Goal: Task Accomplishment & Management: Complete application form

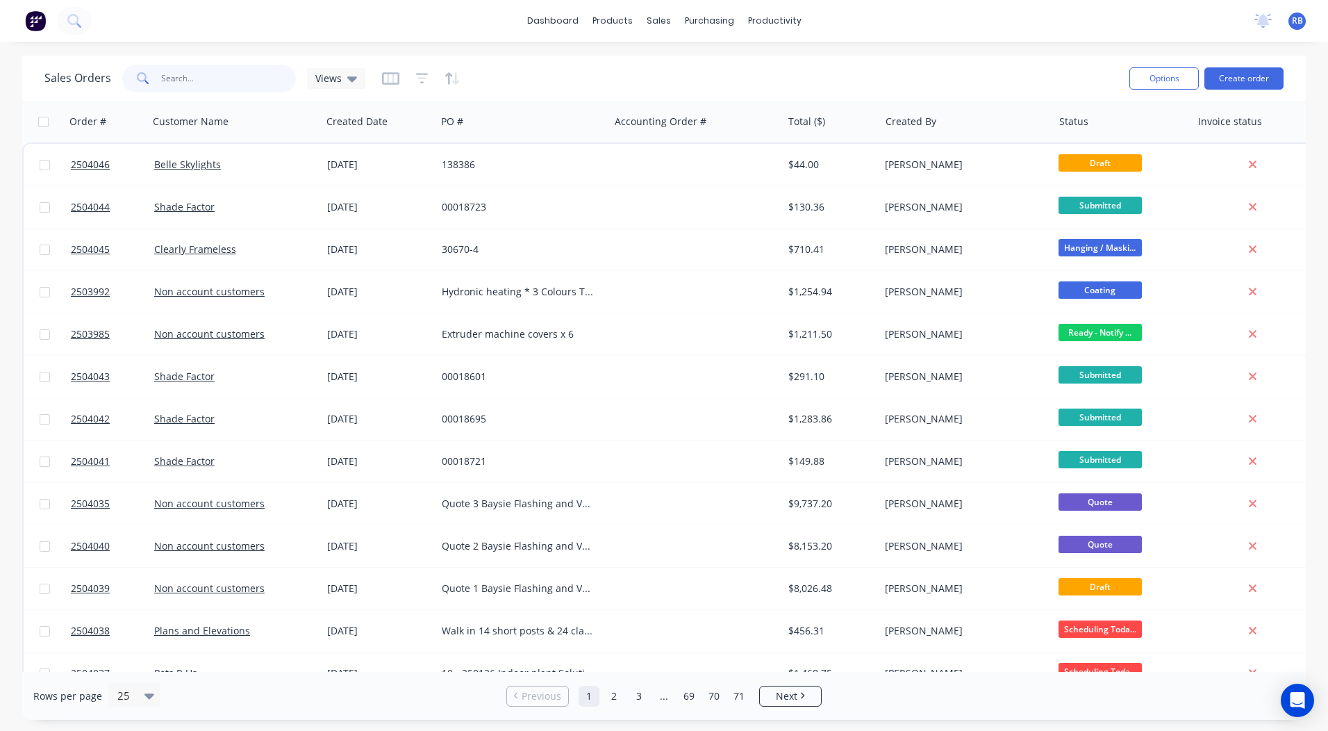
click at [219, 74] on input "text" at bounding box center [228, 79] width 135 height 28
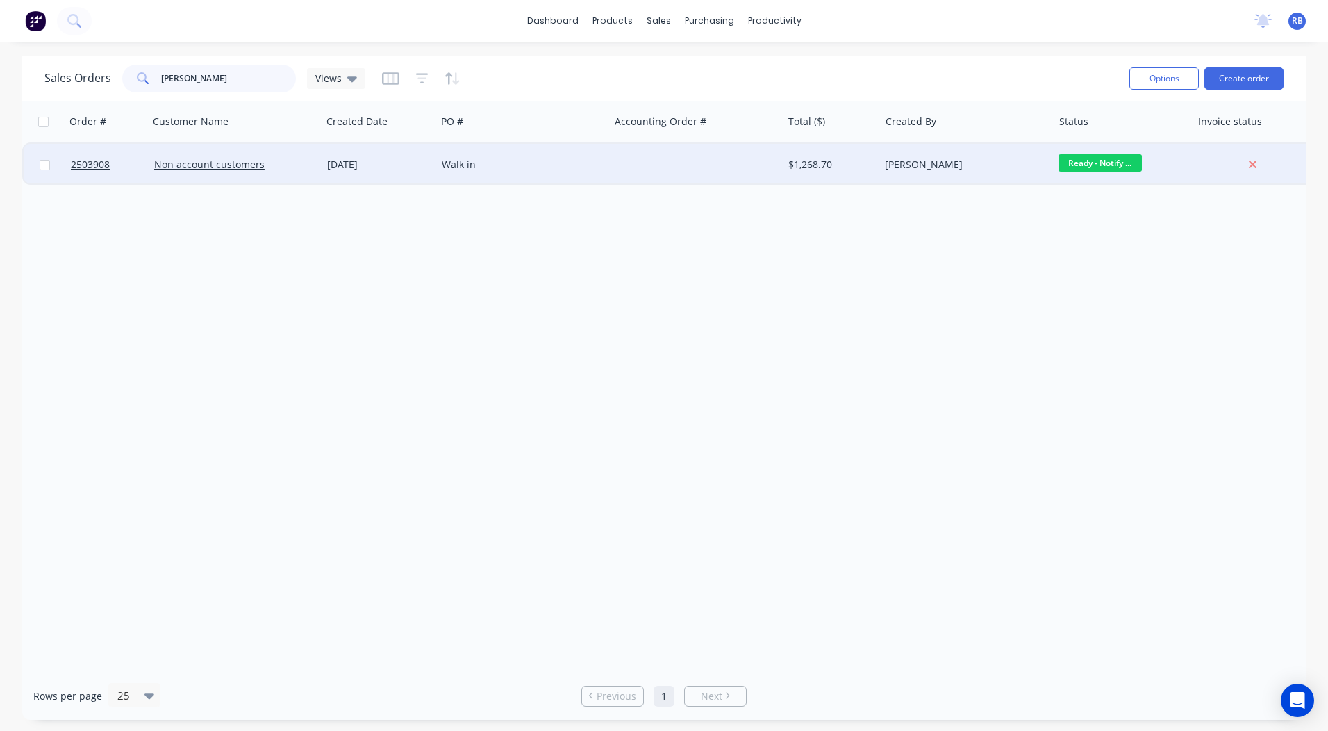
type input "[PERSON_NAME]"
click at [471, 170] on div "Walk in" at bounding box center [519, 165] width 154 height 14
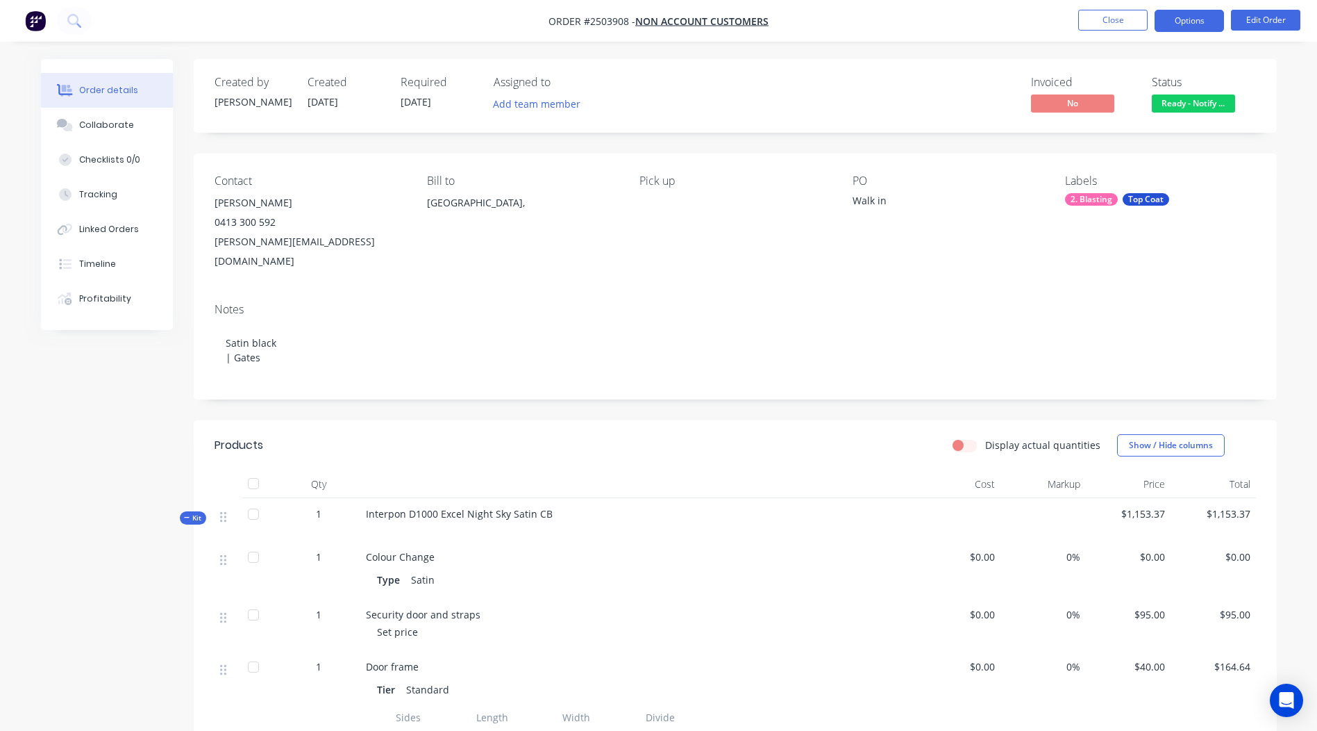
click at [1200, 26] on button "Options" at bounding box center [1189, 21] width 69 height 22
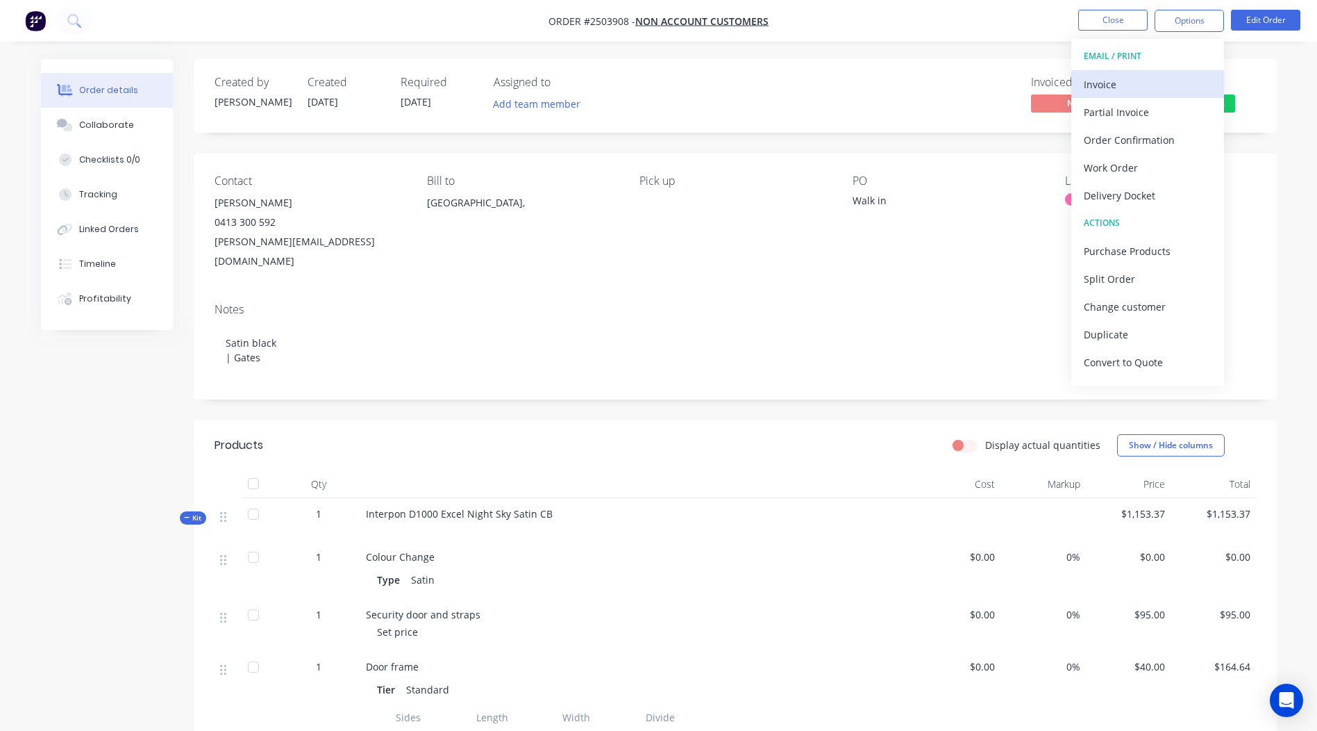
drag, startPoint x: 1095, startPoint y: 98, endPoint x: 1099, endPoint y: 90, distance: 9.3
click at [1096, 96] on div "EMAIL / PRINT Invoice Partial Invoice Order Confirmation Work Order Delivery Do…" at bounding box center [1147, 212] width 153 height 347
click at [1101, 88] on div "Invoice" at bounding box center [1148, 84] width 128 height 20
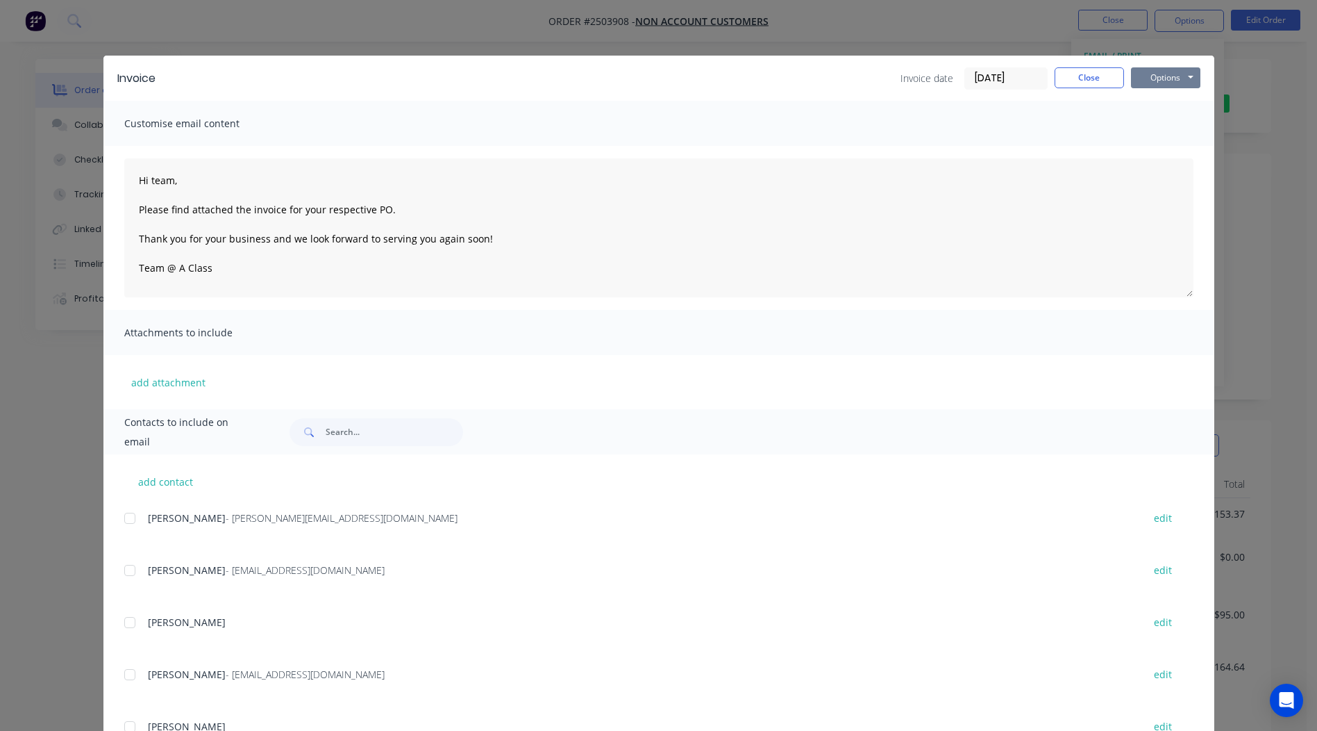
click at [1149, 71] on button "Options" at bounding box center [1165, 77] width 69 height 21
click at [1160, 129] on button "Print" at bounding box center [1175, 125] width 89 height 23
click at [1162, 74] on button "Options" at bounding box center [1165, 77] width 69 height 21
click at [381, 427] on input "text" at bounding box center [394, 432] width 137 height 28
click at [330, 445] on input "text" at bounding box center [394, 432] width 137 height 28
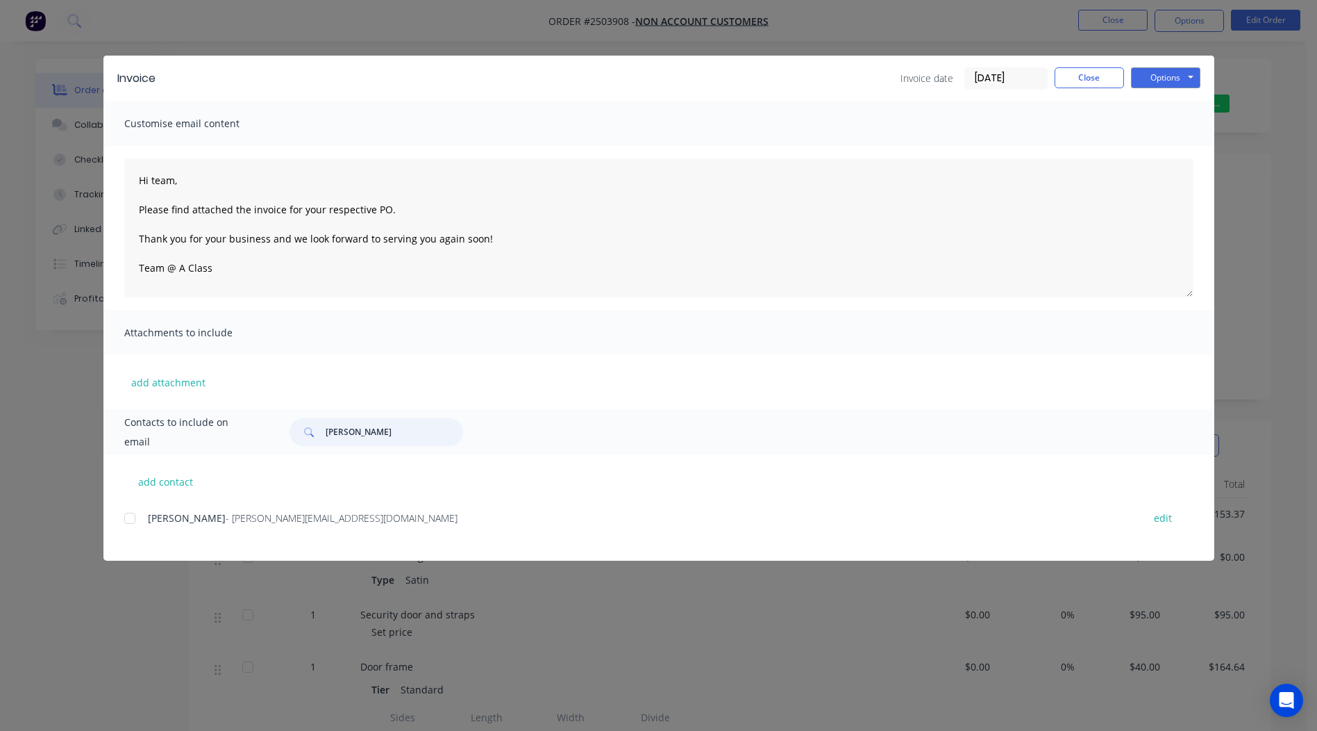
click at [131, 519] on div at bounding box center [130, 518] width 28 height 28
type input "[PERSON_NAME]"
click at [1169, 75] on button "Options" at bounding box center [1165, 77] width 69 height 21
click at [1180, 146] on button "Email" at bounding box center [1175, 148] width 89 height 23
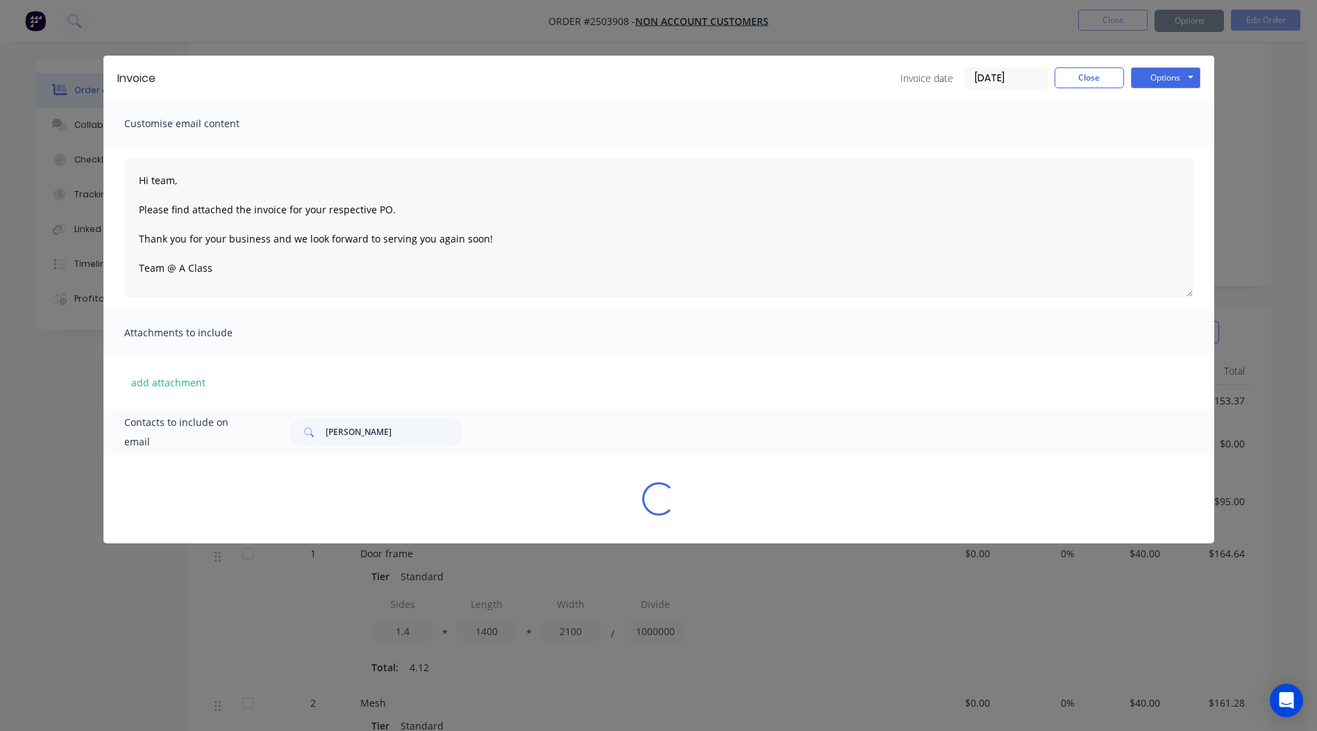
scroll to position [156, 0]
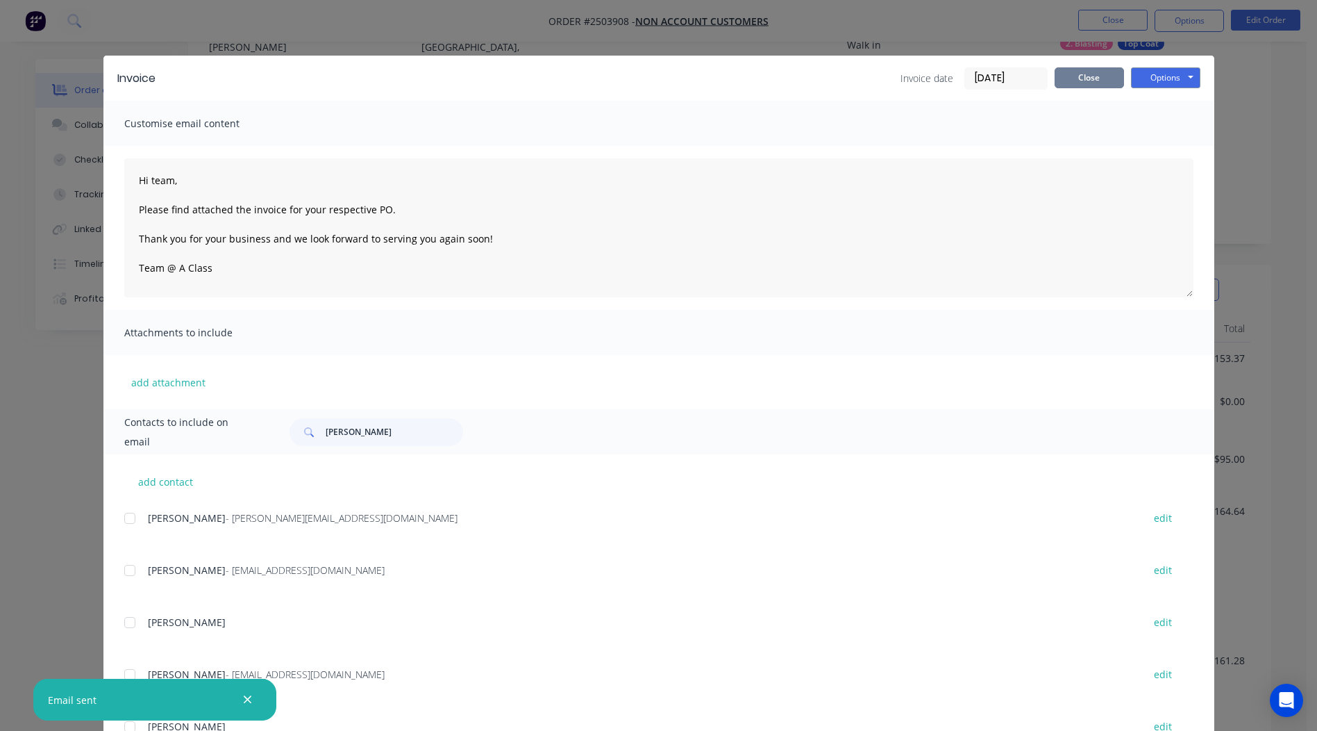
click at [1068, 77] on button "Close" at bounding box center [1089, 77] width 69 height 21
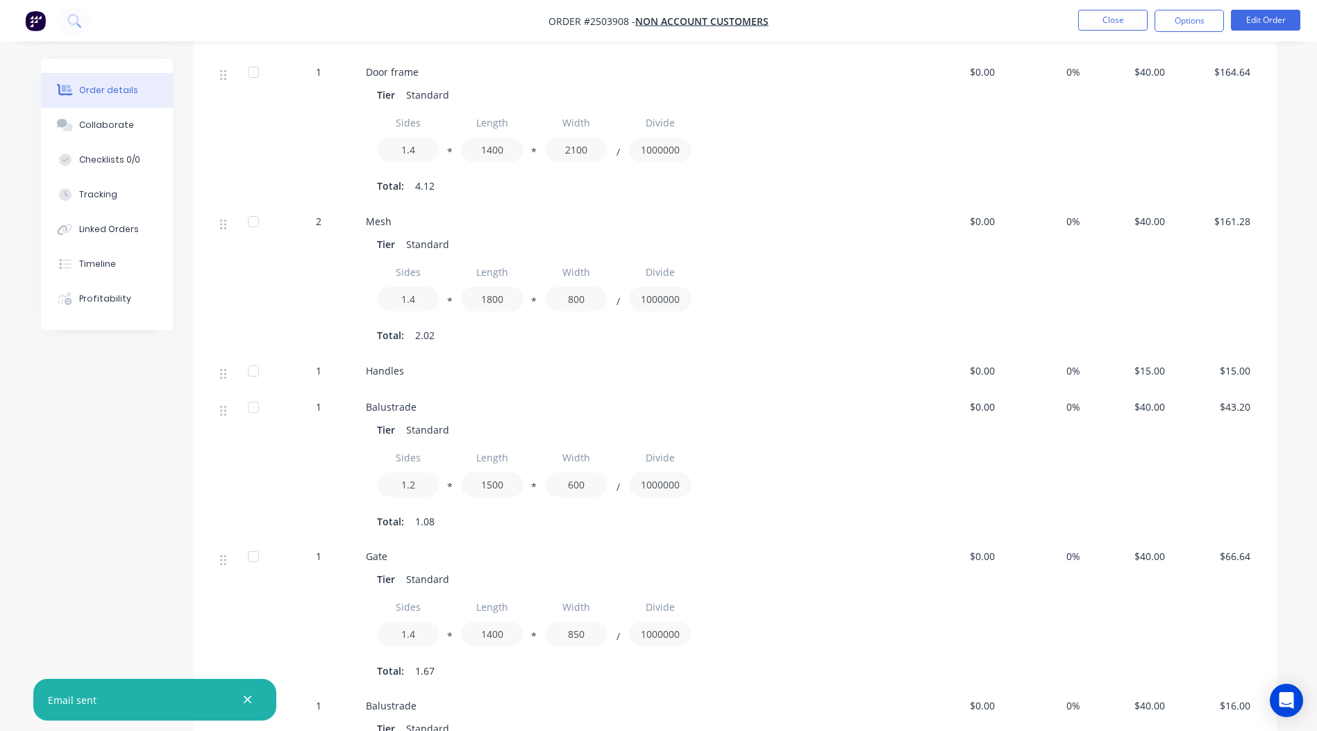
scroll to position [0, 0]
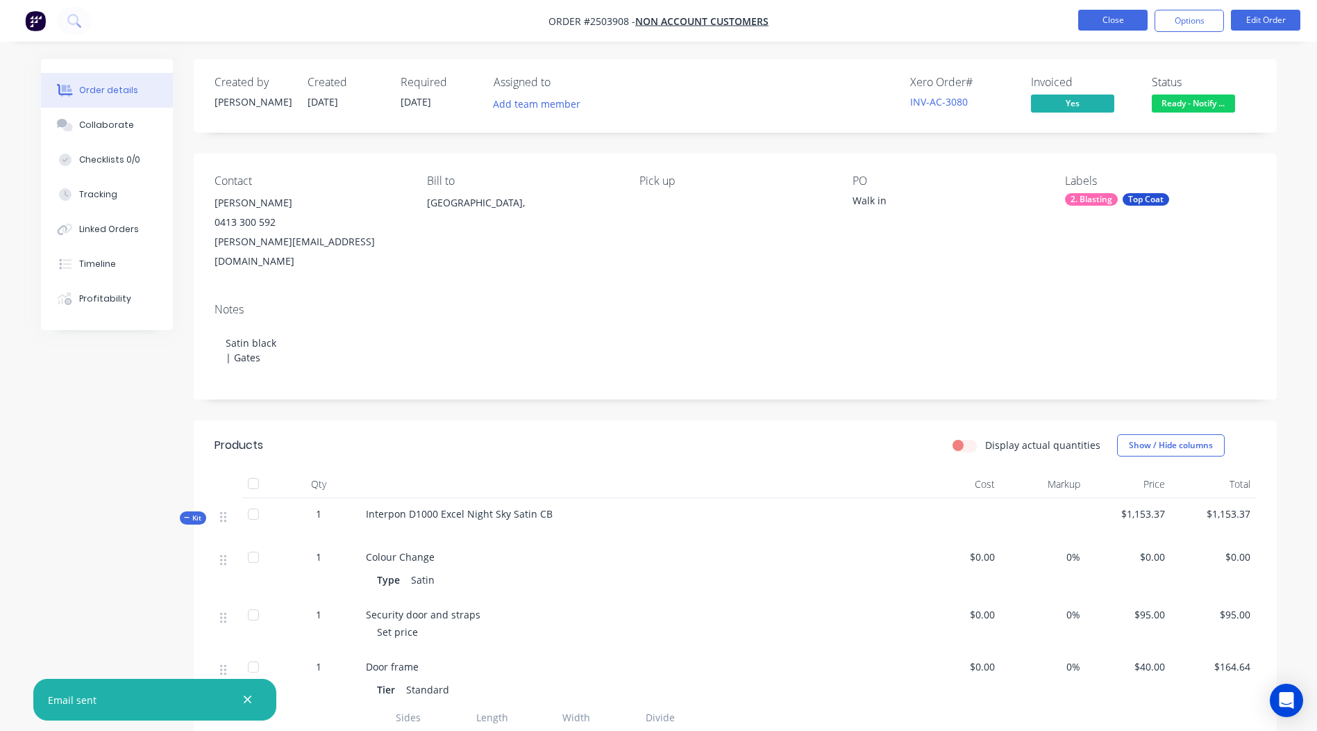
click at [1124, 20] on button "Close" at bounding box center [1112, 20] width 69 height 21
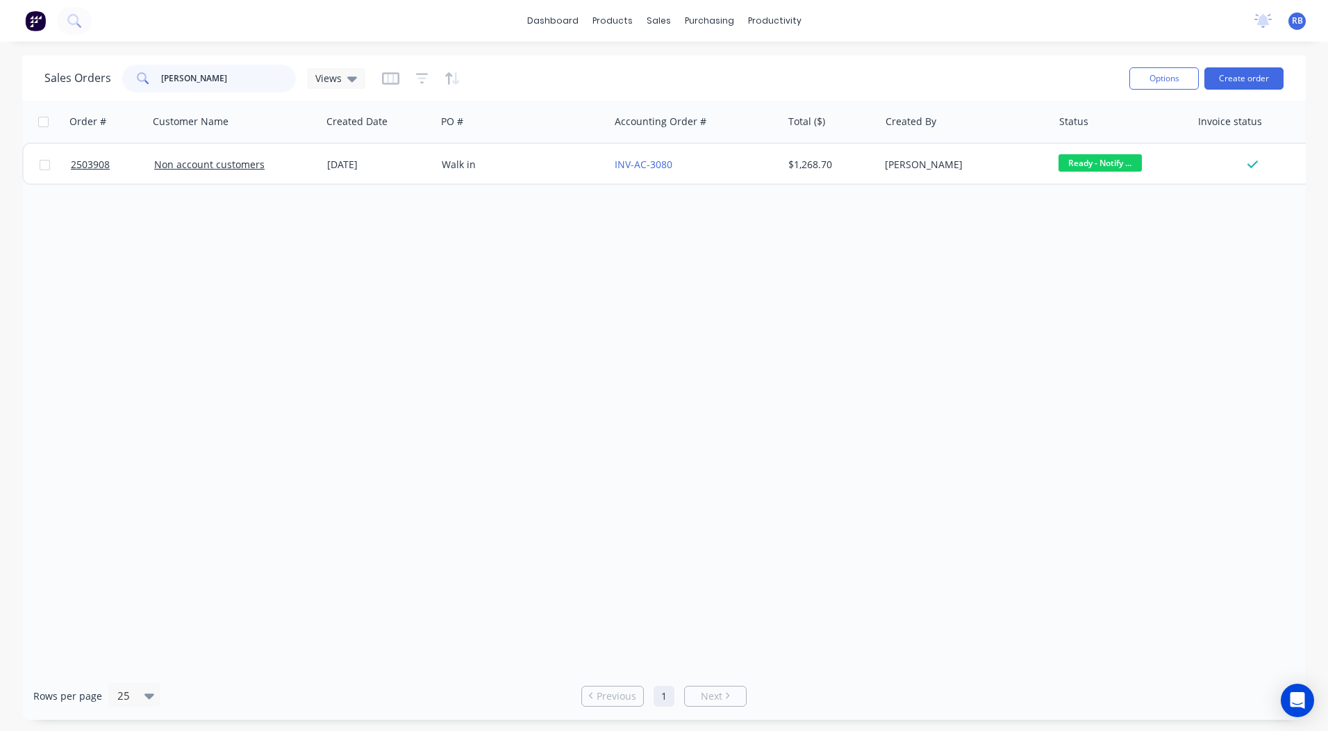
drag, startPoint x: 176, startPoint y: 90, endPoint x: 0, endPoint y: 107, distance: 176.5
click at [0, 101] on html "dashboard products sales purchasing productivity dashboard products Product Cat…" at bounding box center [664, 365] width 1328 height 731
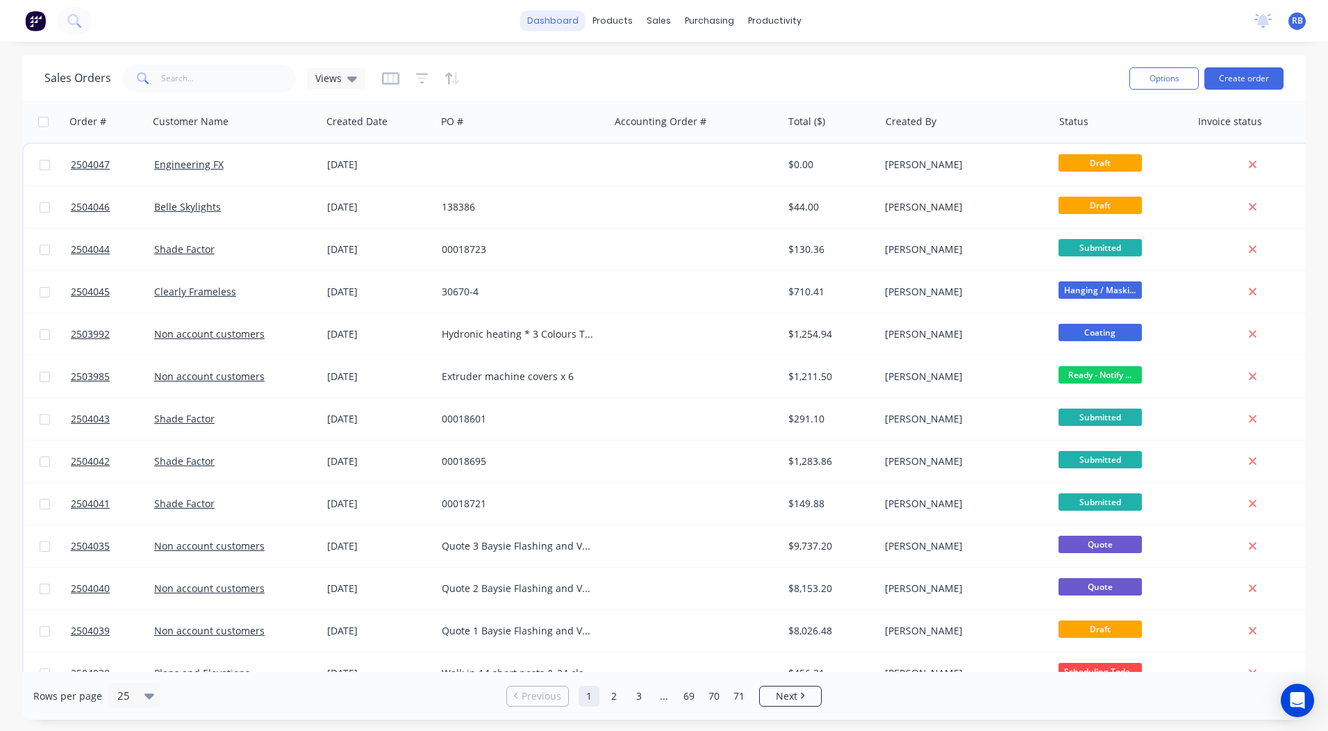
click at [565, 13] on link "dashboard" at bounding box center [552, 20] width 65 height 21
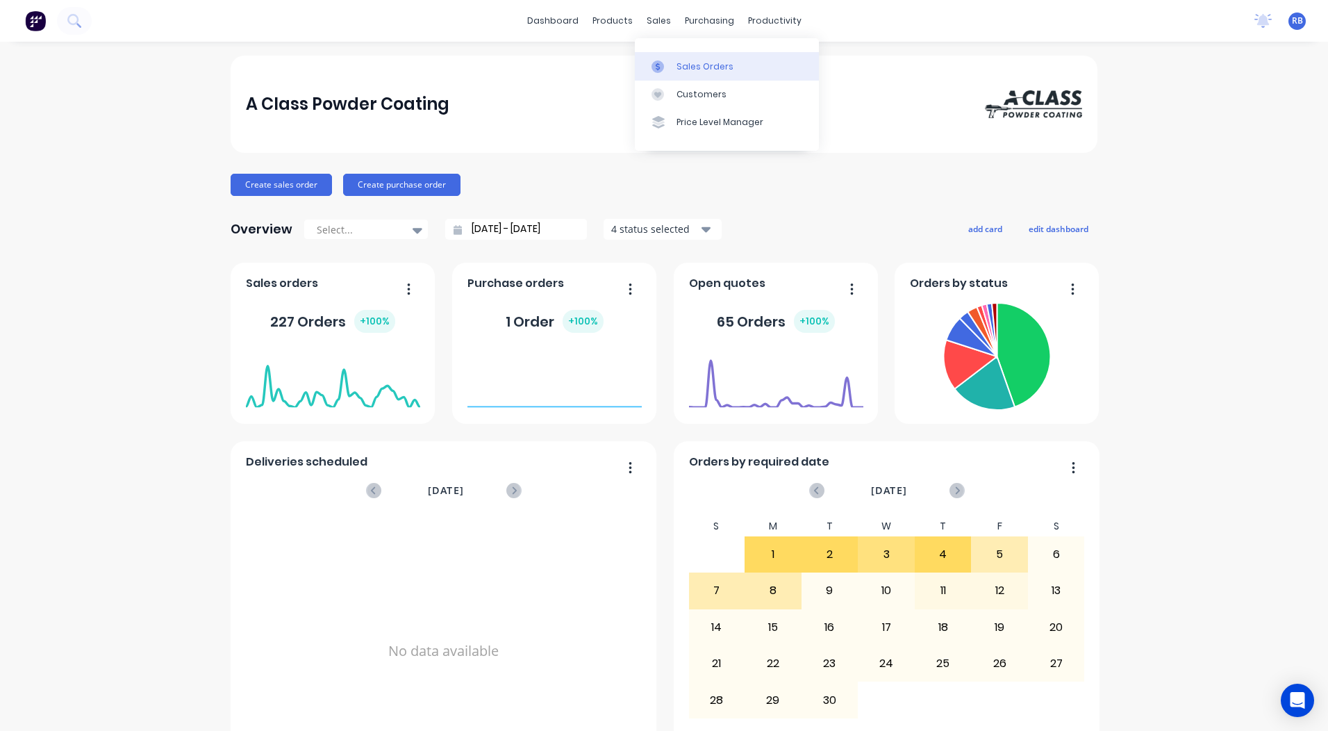
click at [676, 72] on div "Sales Orders" at bounding box center [704, 66] width 57 height 12
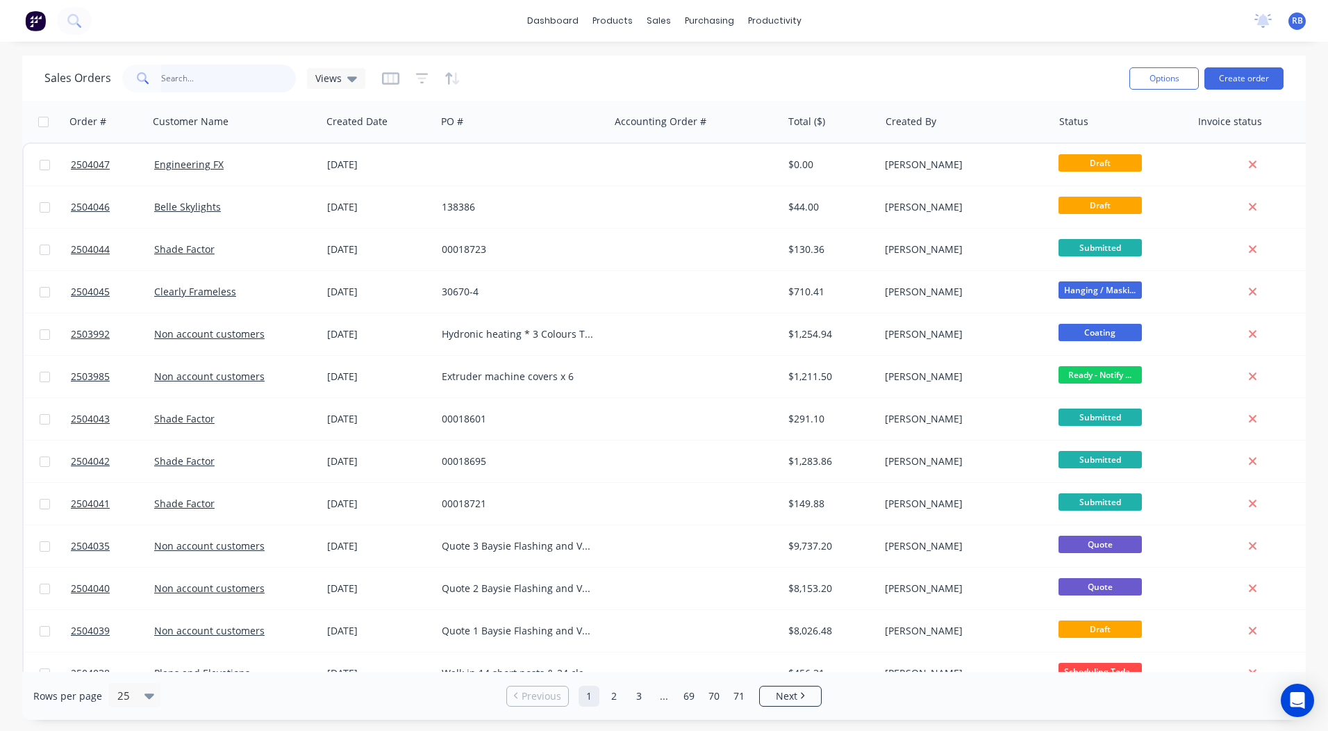
click at [211, 82] on input "text" at bounding box center [228, 79] width 135 height 28
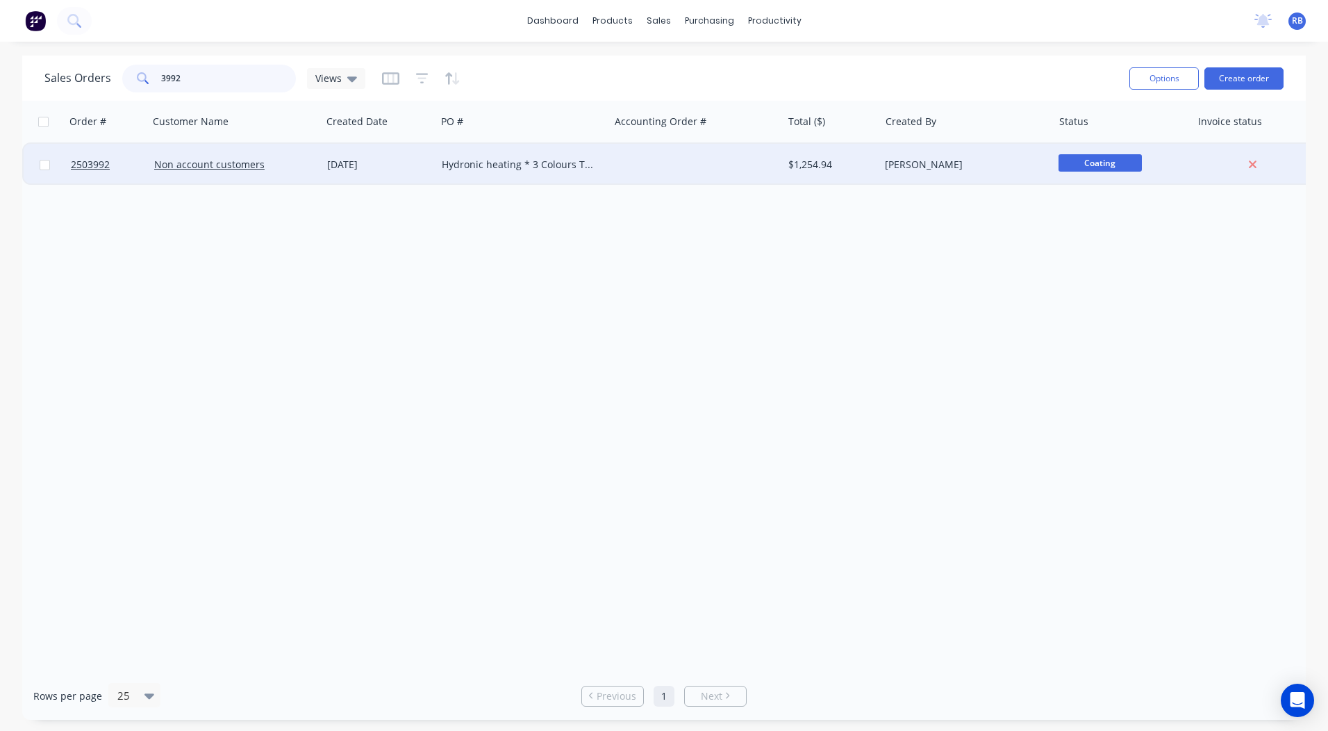
type input "3992"
click at [387, 154] on div "[DATE]" at bounding box center [379, 165] width 115 height 42
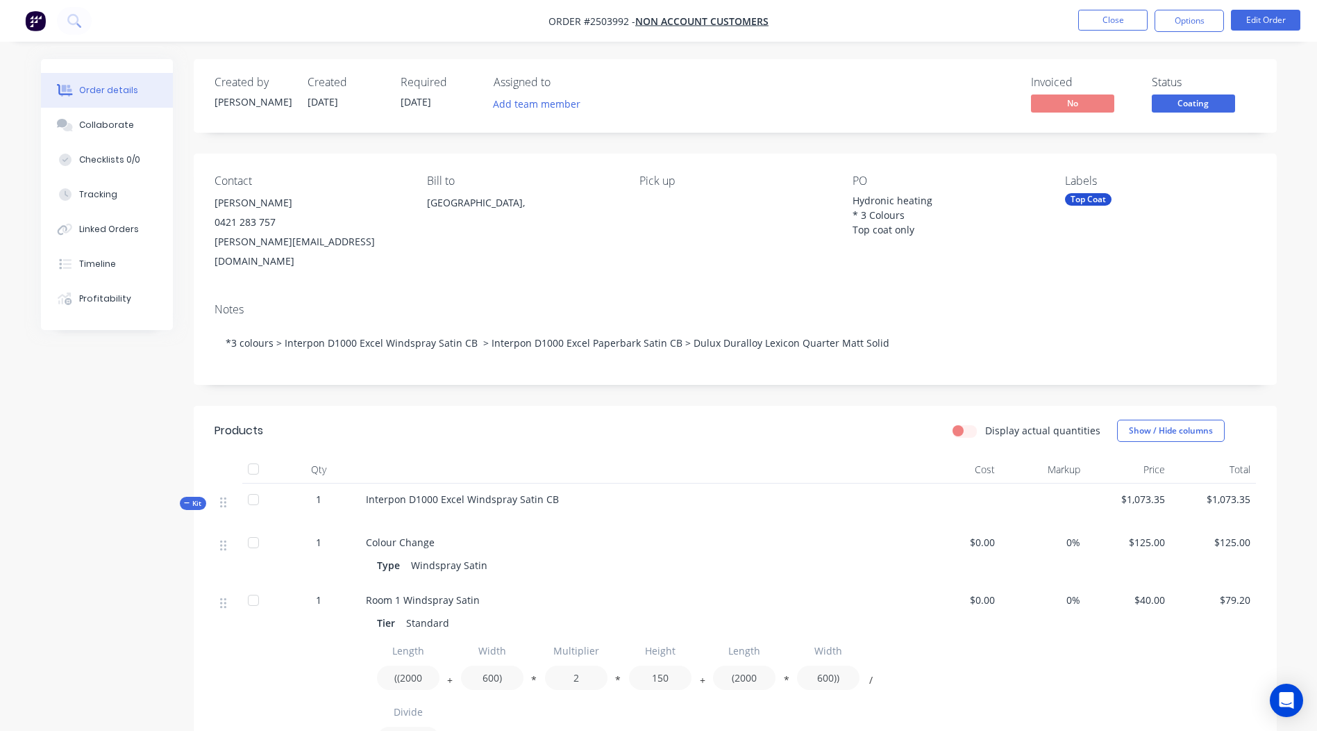
click at [1187, 114] on button "Coating" at bounding box center [1193, 104] width 83 height 21
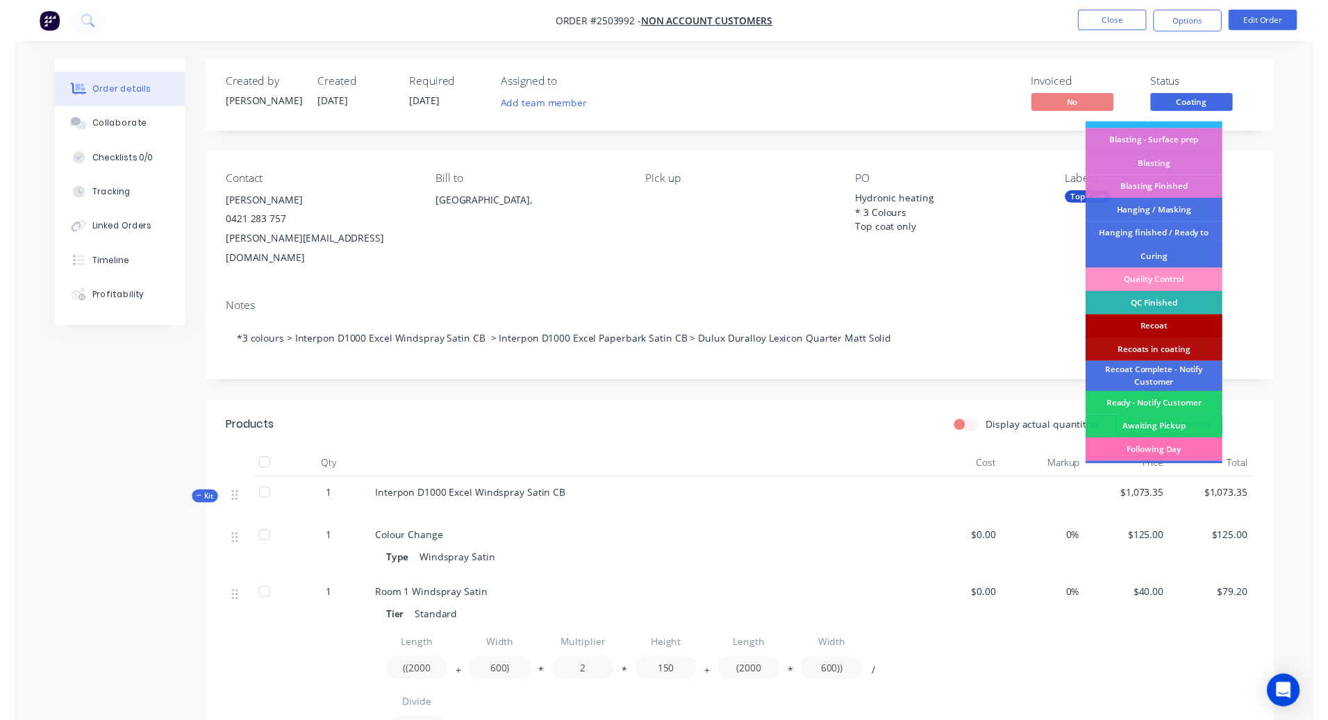
scroll to position [297, 0]
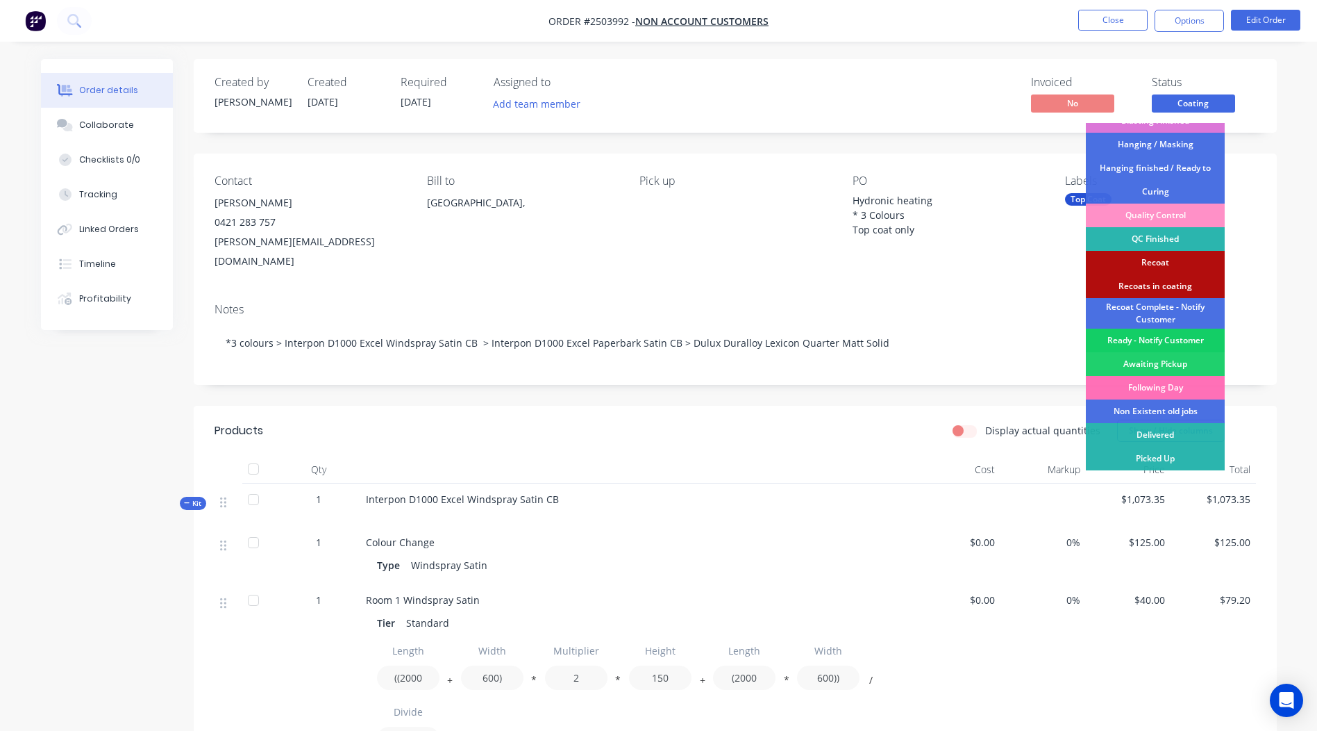
click at [1147, 336] on div "Ready - Notify Customer" at bounding box center [1155, 340] width 139 height 24
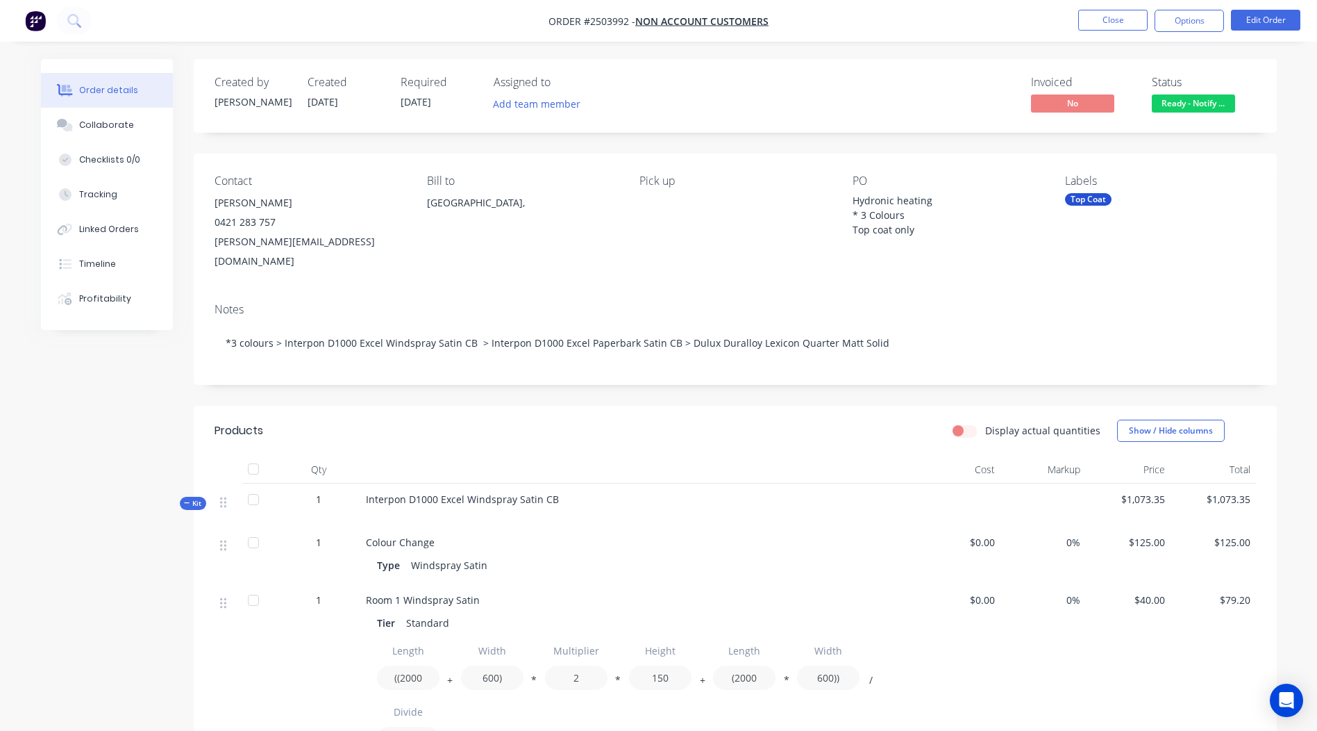
click at [1124, 31] on li "Close" at bounding box center [1112, 21] width 69 height 22
click at [1121, 19] on button "Close" at bounding box center [1112, 20] width 69 height 21
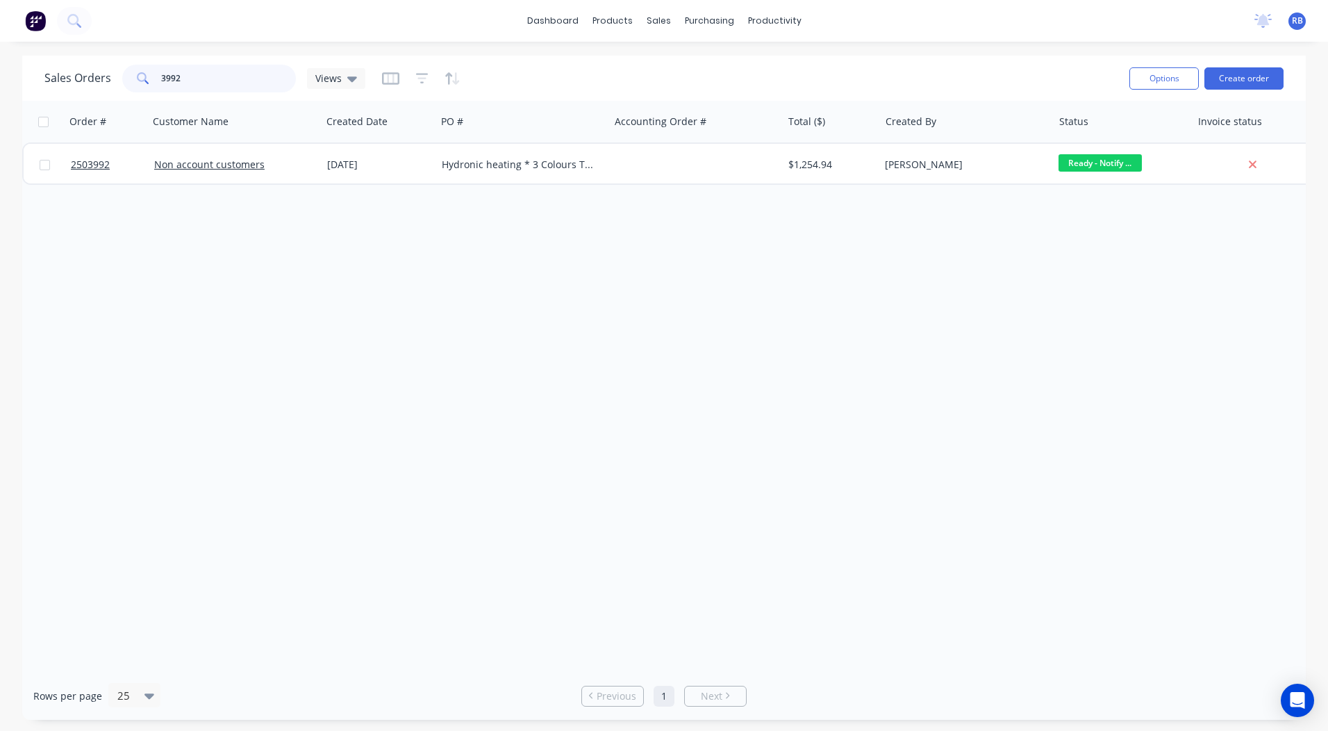
drag, startPoint x: 242, startPoint y: 74, endPoint x: 0, endPoint y: 115, distance: 245.8
click at [0, 115] on html "dashboard products sales purchasing productivity dashboard products Product Cat…" at bounding box center [664, 365] width 1328 height 731
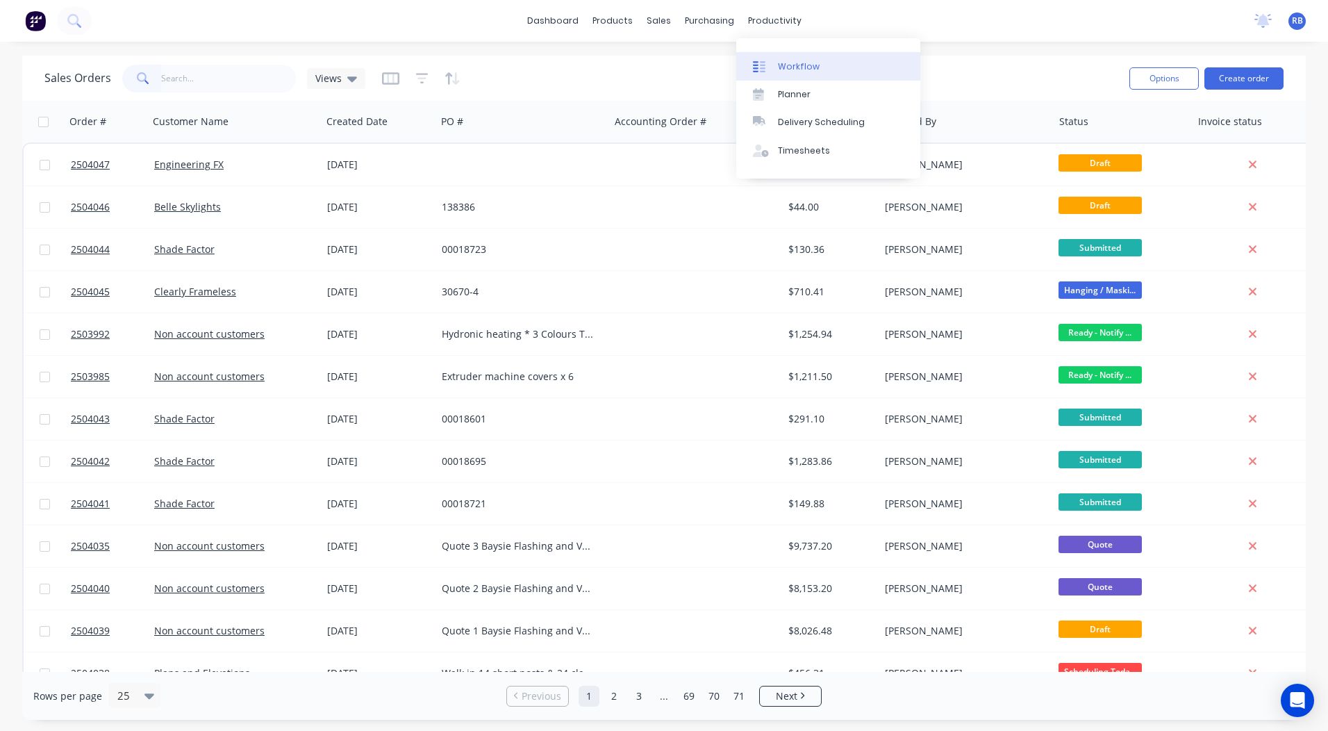
click at [783, 64] on div "Workflow" at bounding box center [799, 66] width 42 height 12
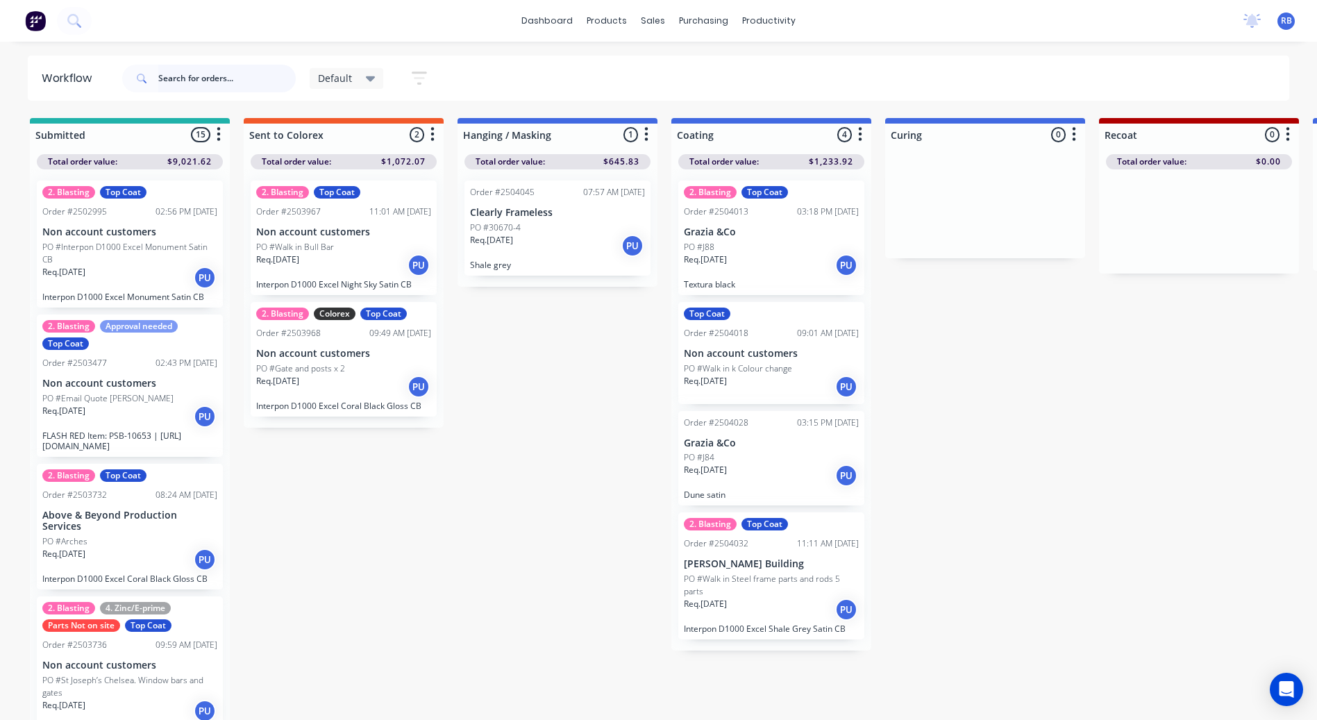
click at [239, 72] on input "text" at bounding box center [226, 79] width 137 height 28
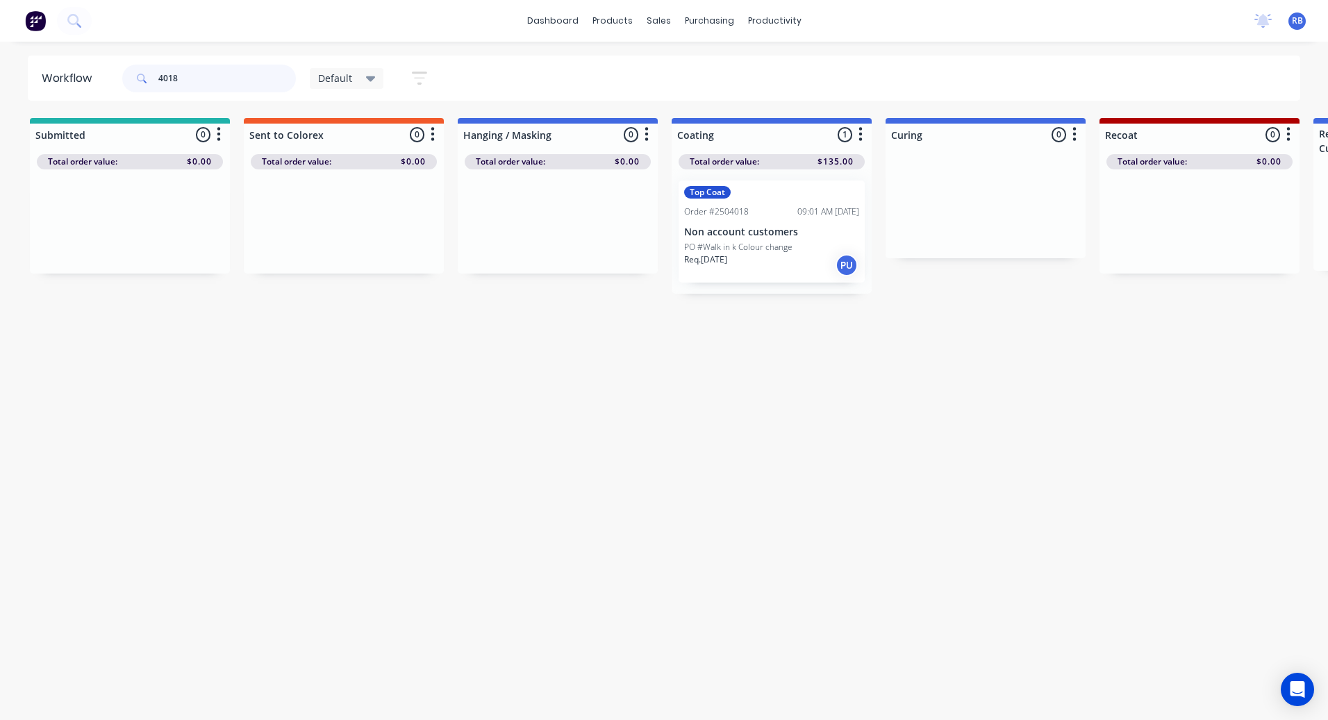
type input "4018"
click at [780, 267] on div "Req. [DATE] PU" at bounding box center [771, 265] width 175 height 24
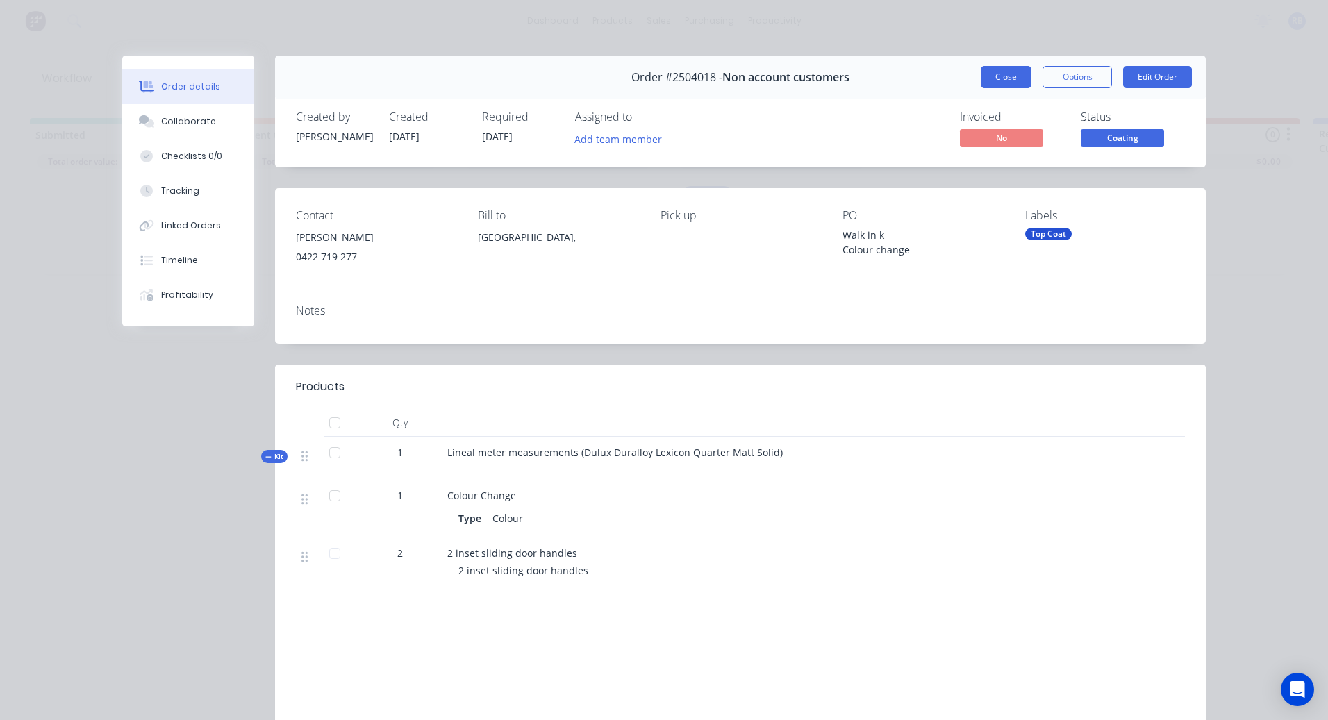
click at [1020, 73] on button "Close" at bounding box center [1005, 77] width 51 height 22
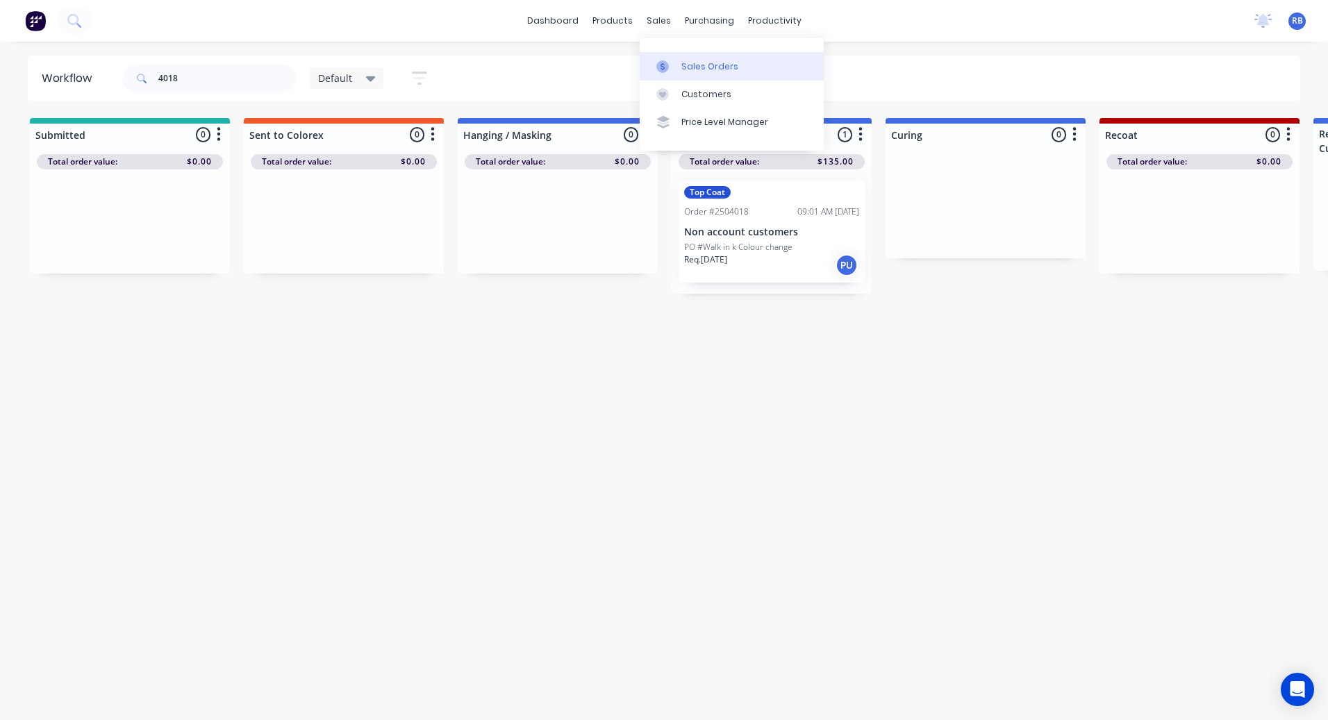
click at [701, 81] on link "Customers" at bounding box center [732, 95] width 184 height 28
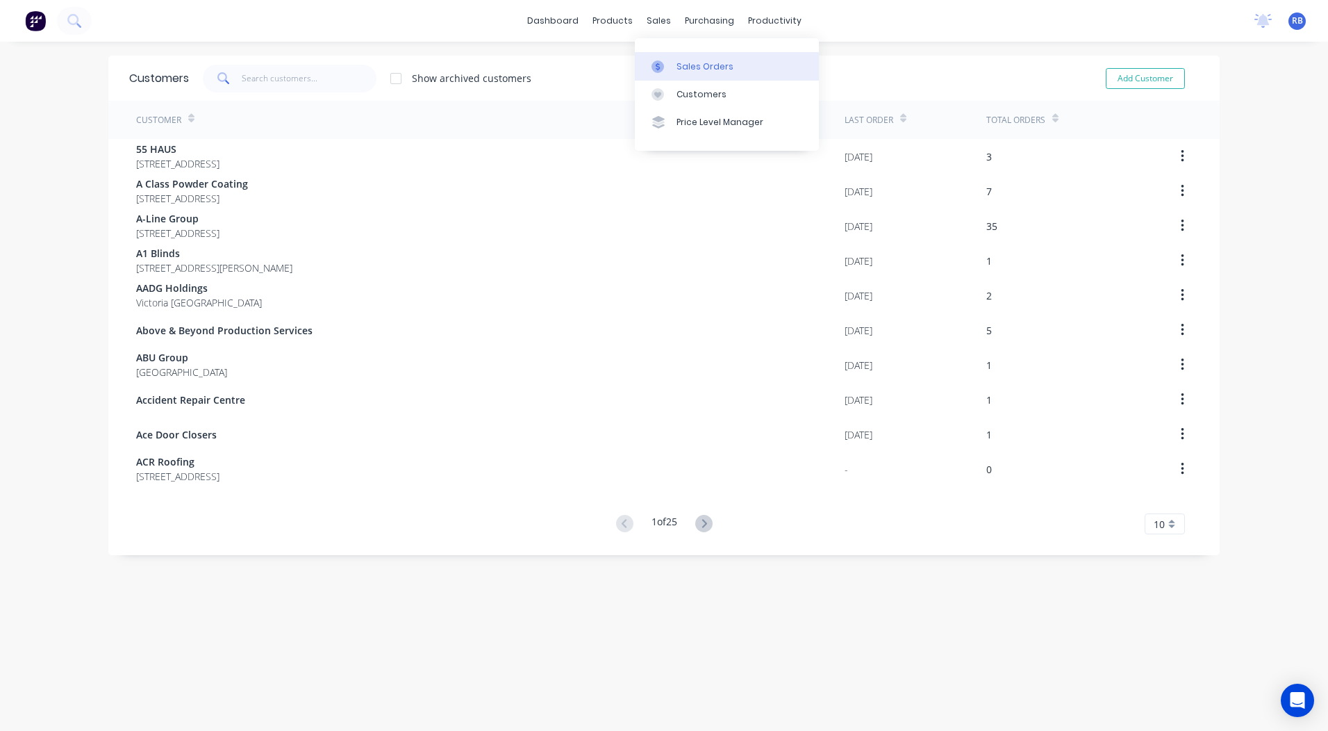
click at [675, 60] on link "Sales Orders" at bounding box center [727, 66] width 184 height 28
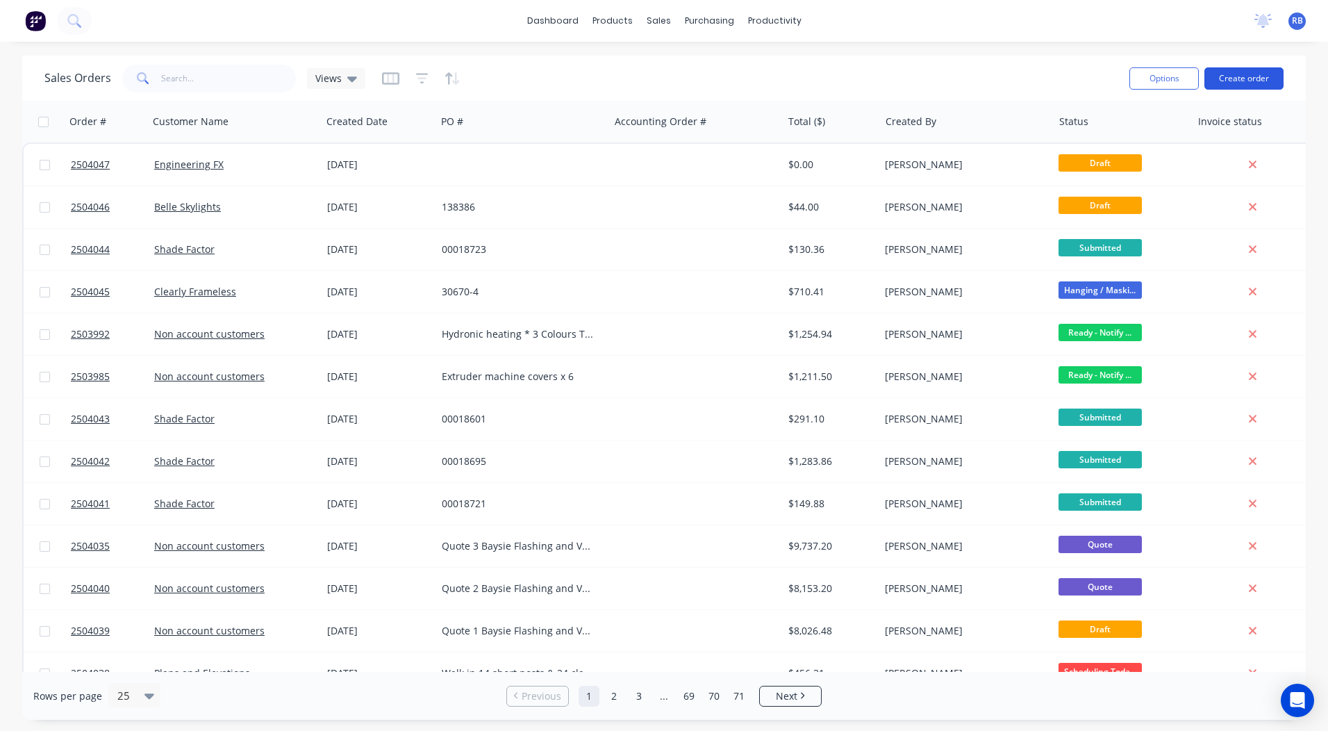
click at [1258, 67] on button "Create order" at bounding box center [1243, 78] width 79 height 22
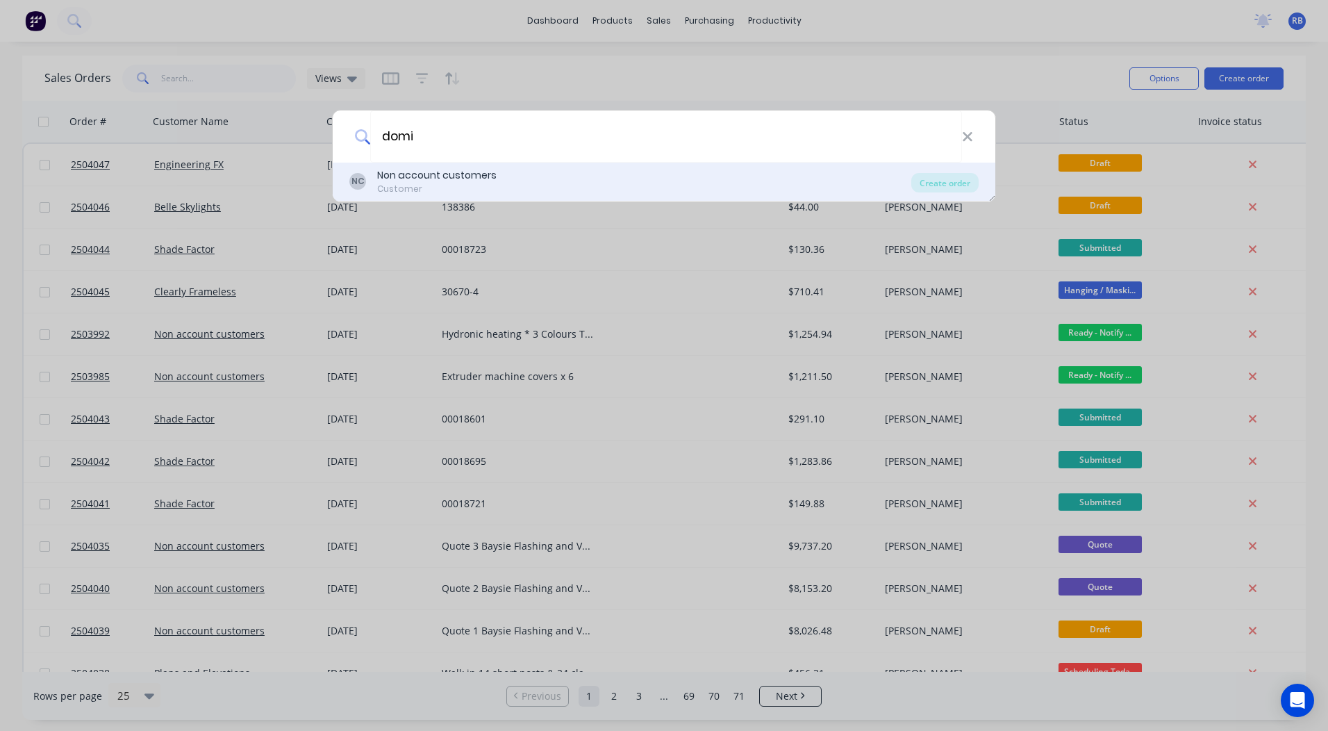
type input "domi"
click at [446, 183] on div "Customer" at bounding box center [436, 189] width 119 height 12
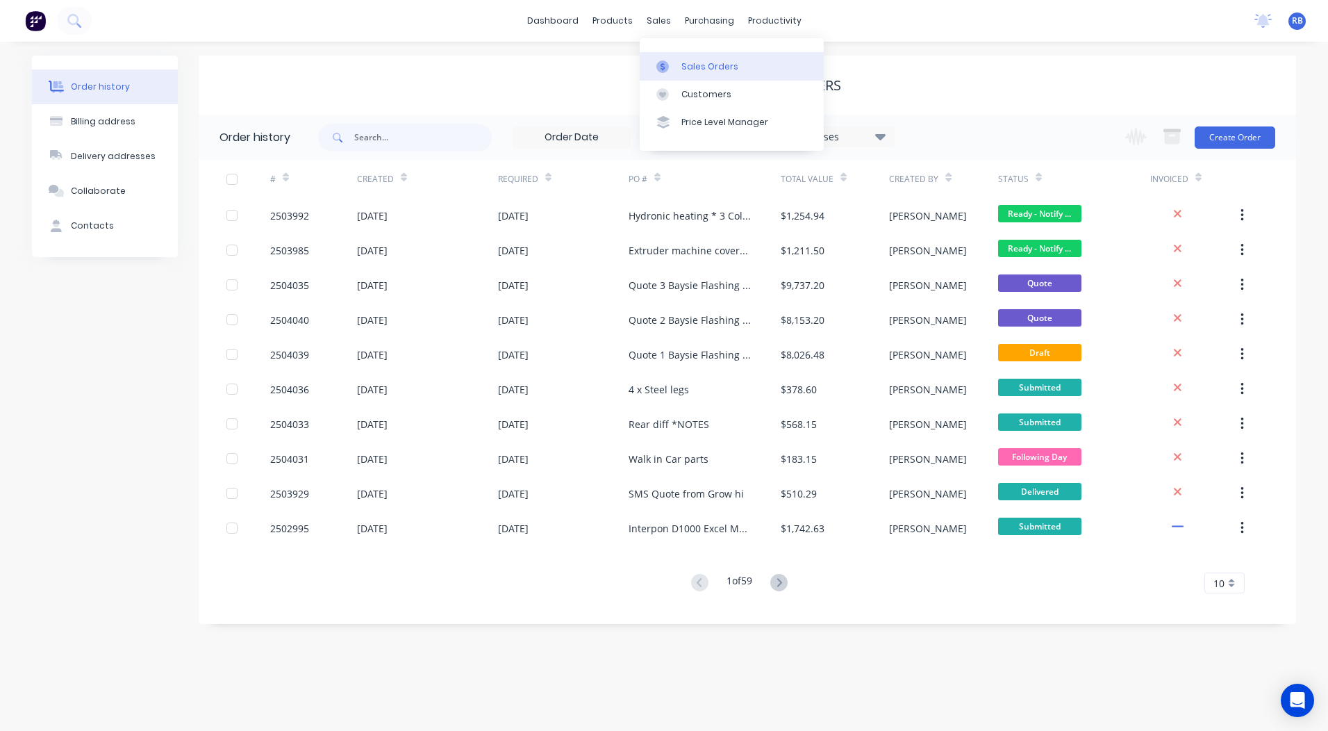
click at [683, 53] on link "Sales Orders" at bounding box center [732, 66] width 184 height 28
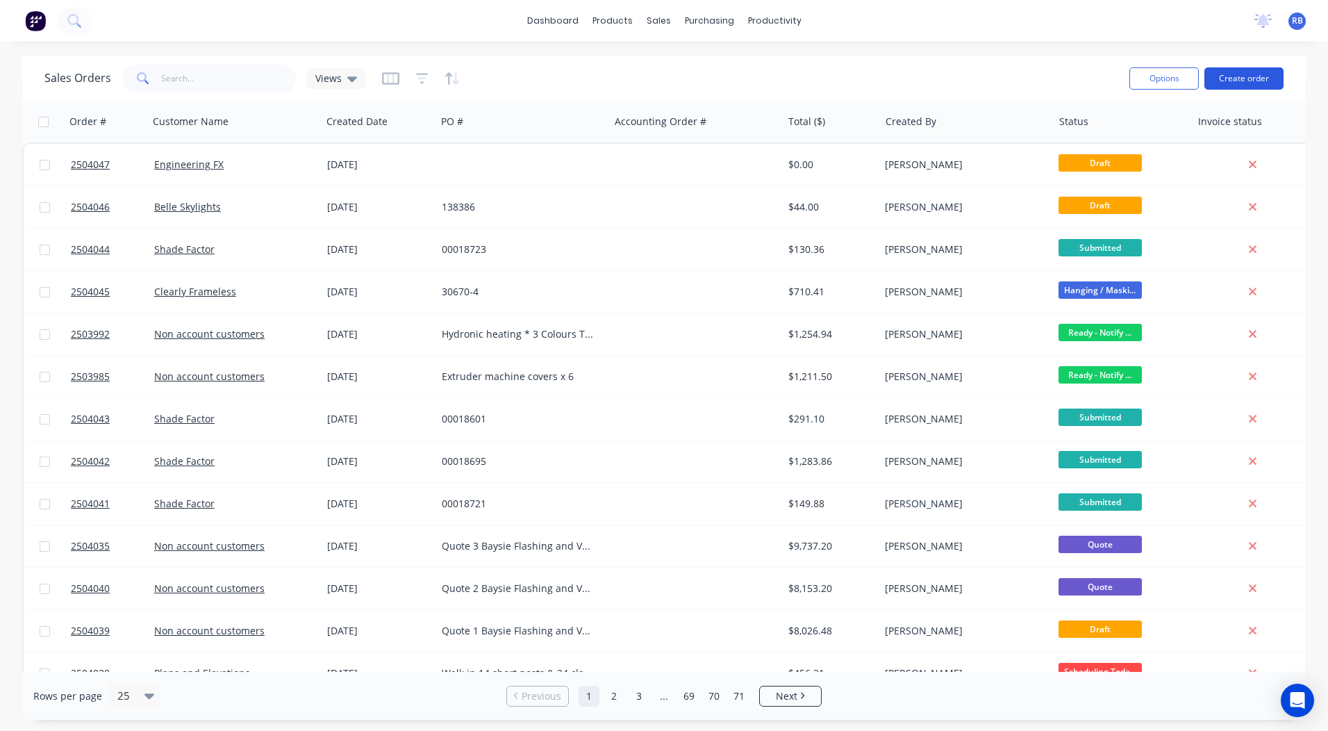
click at [1237, 74] on button "Create order" at bounding box center [1243, 78] width 79 height 22
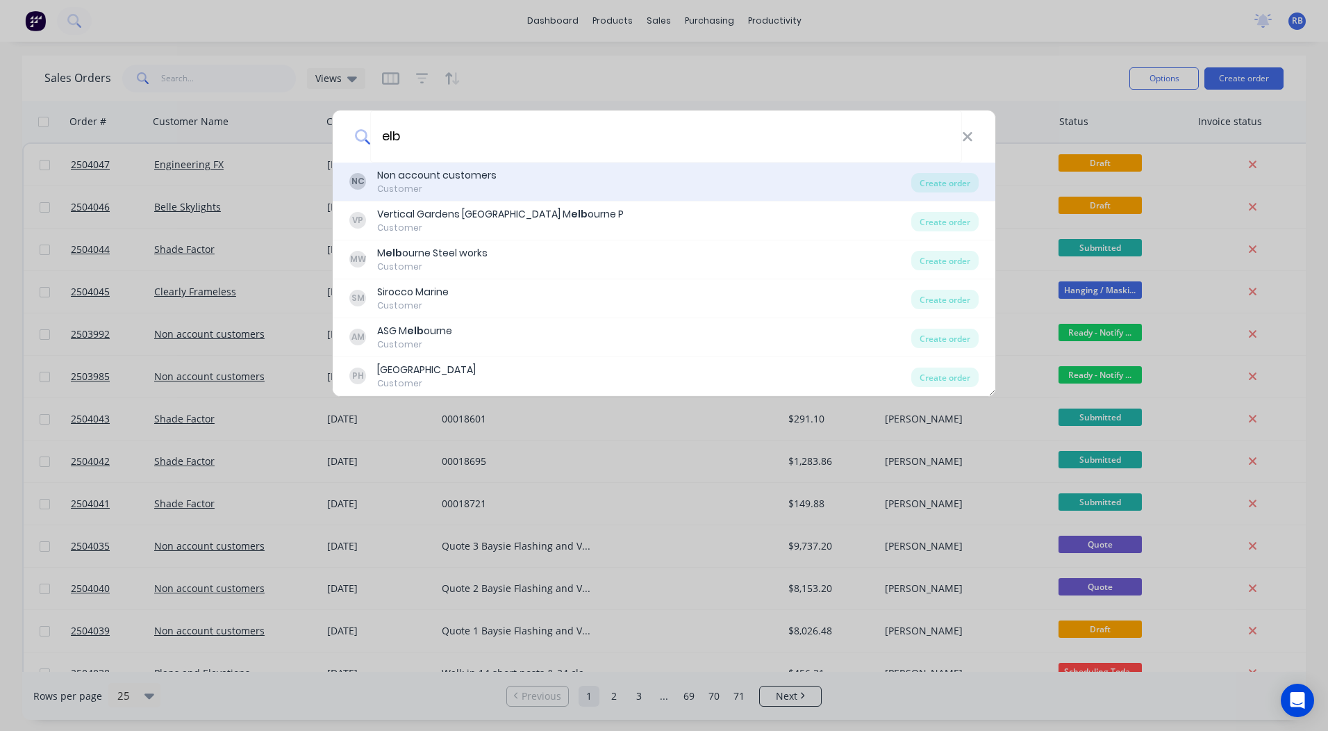
type input "elb"
click at [431, 177] on div "Non account customers" at bounding box center [436, 175] width 119 height 15
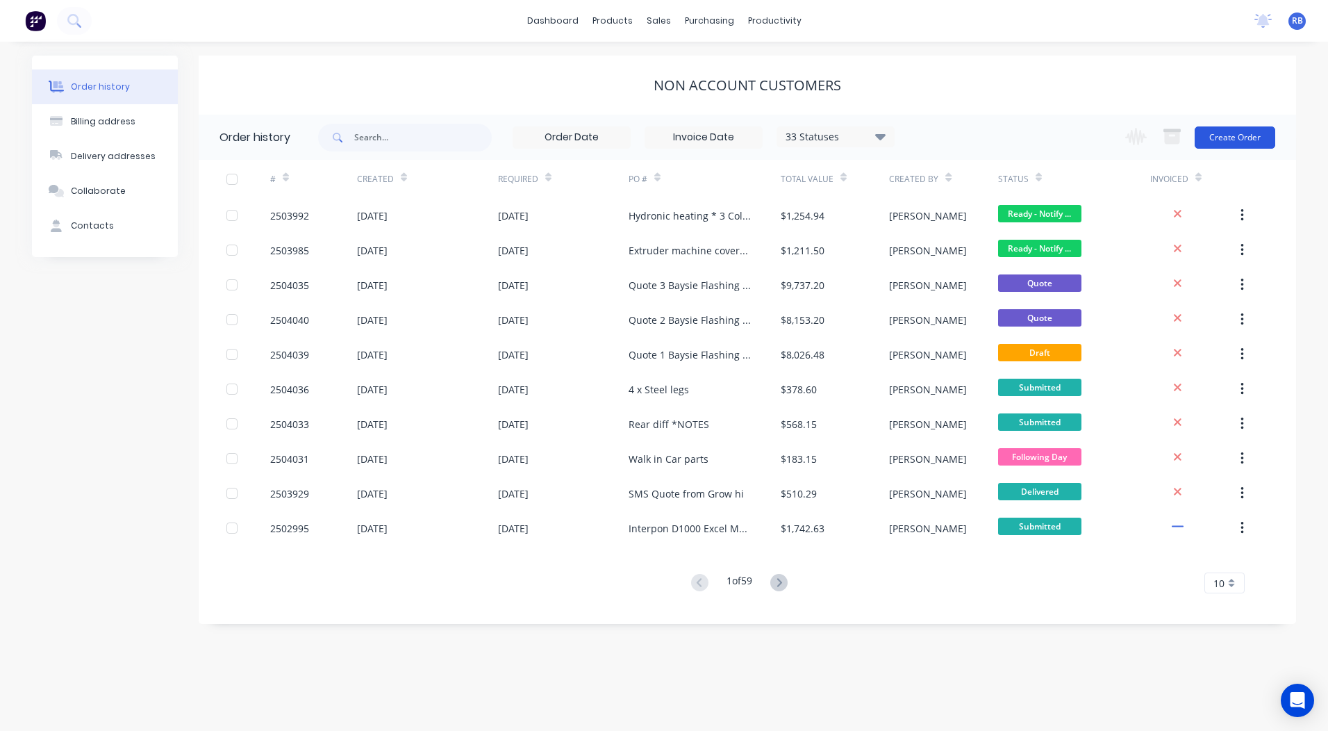
click at [1232, 137] on button "Create Order" at bounding box center [1234, 137] width 81 height 22
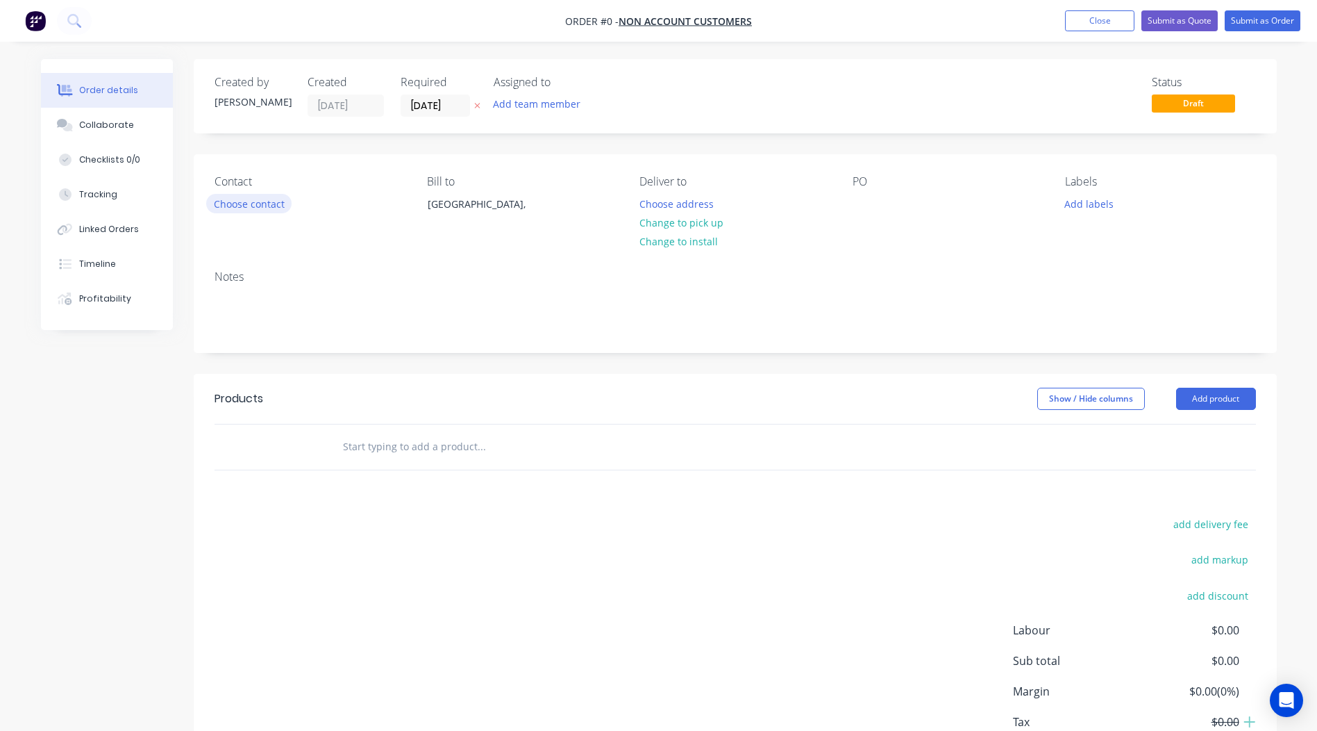
click at [267, 204] on button "Choose contact" at bounding box center [248, 203] width 85 height 19
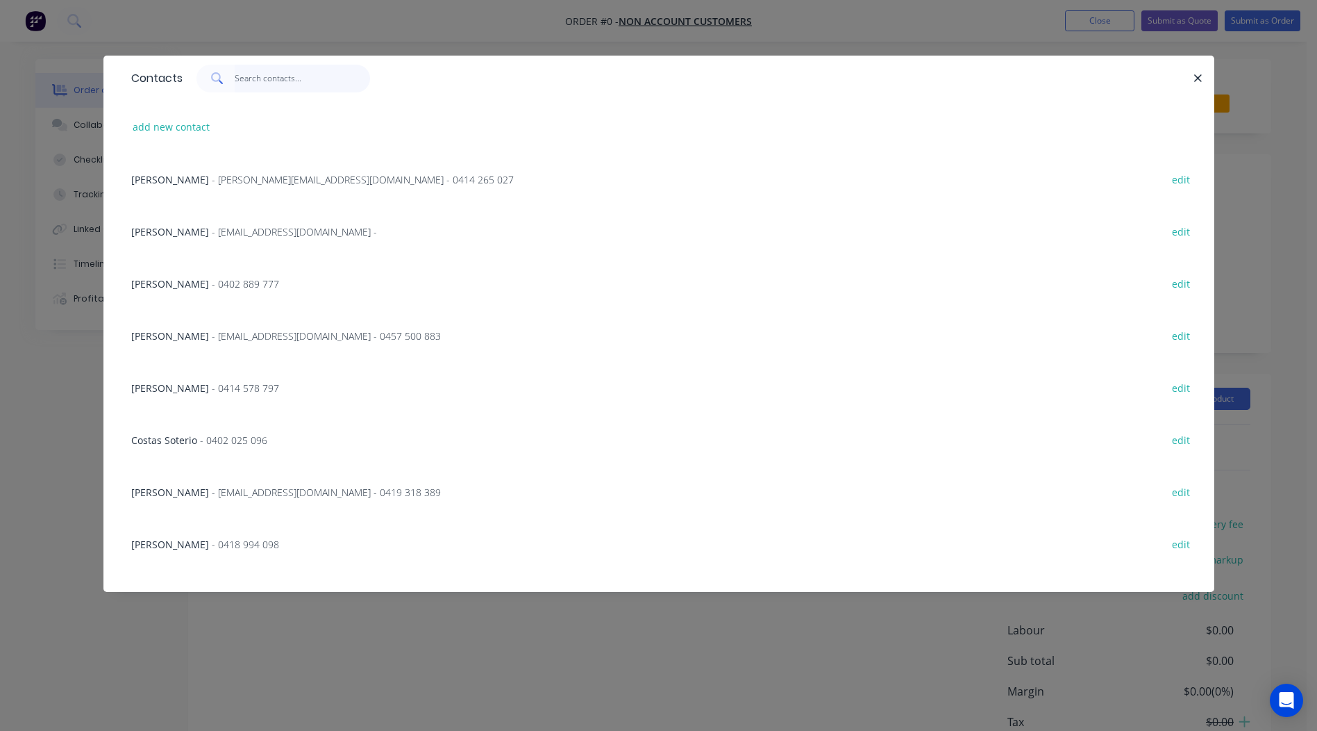
click at [309, 67] on input "text" at bounding box center [302, 79] width 135 height 28
type input "e"
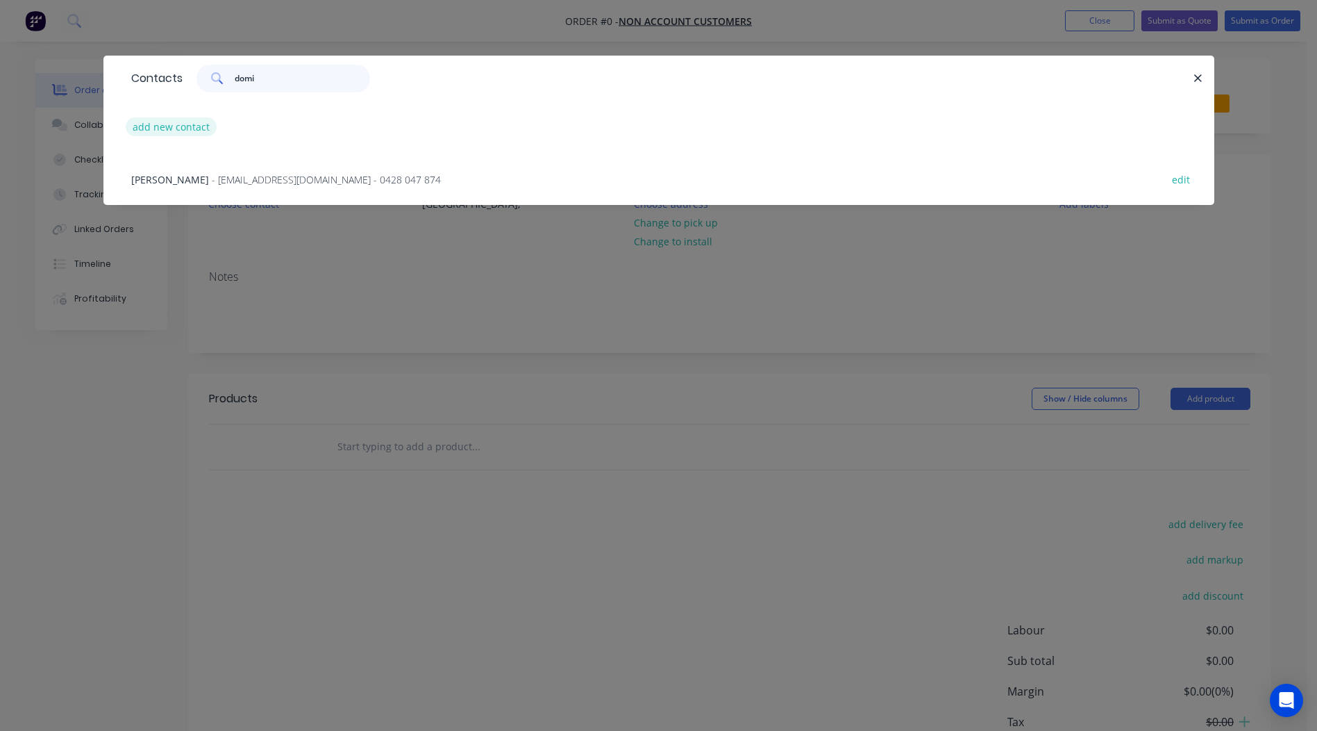
type input "domi"
click at [165, 128] on button "add new contact" at bounding box center [172, 126] width 92 height 19
select select "AU"
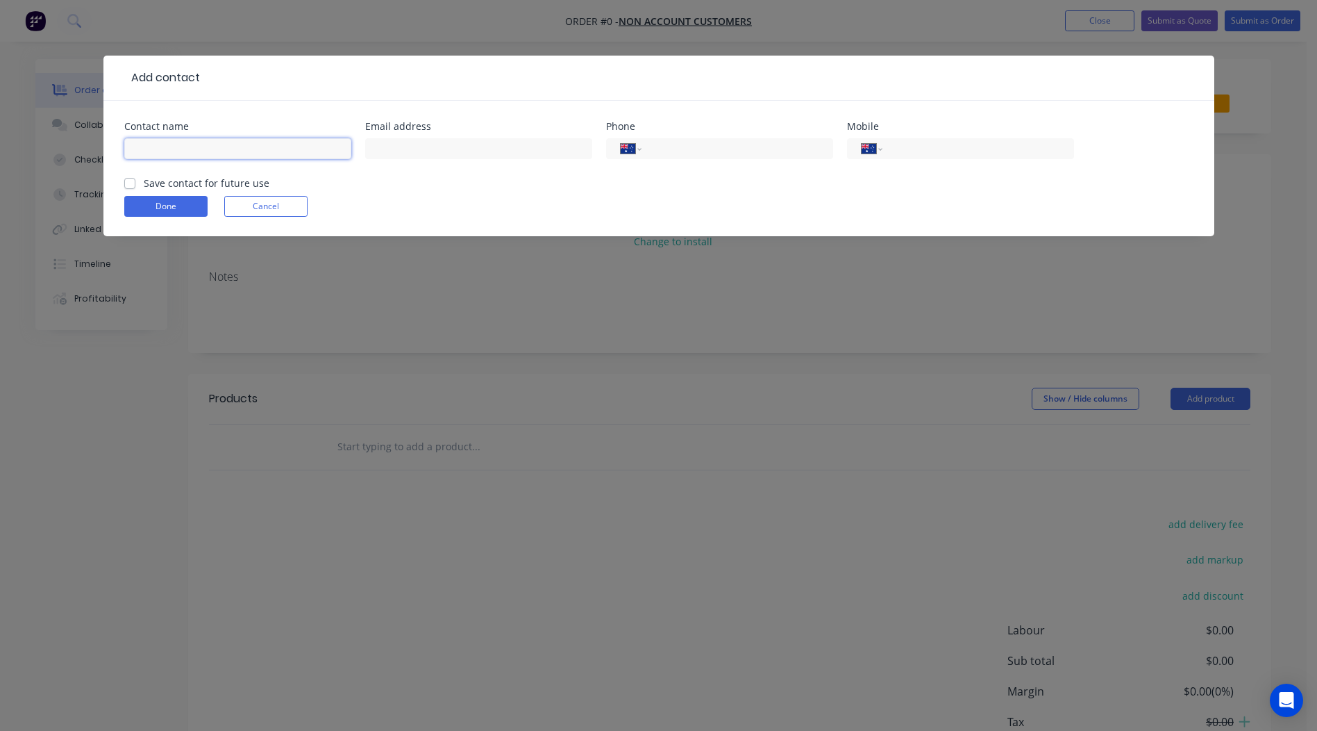
click at [150, 147] on input "text" at bounding box center [237, 148] width 227 height 21
type input "[PERSON_NAME]"
click at [433, 153] on input "text" at bounding box center [478, 148] width 227 height 21
type input "[DOMAIN_NAME]"
click at [926, 141] on input "tel" at bounding box center [975, 149] width 167 height 16
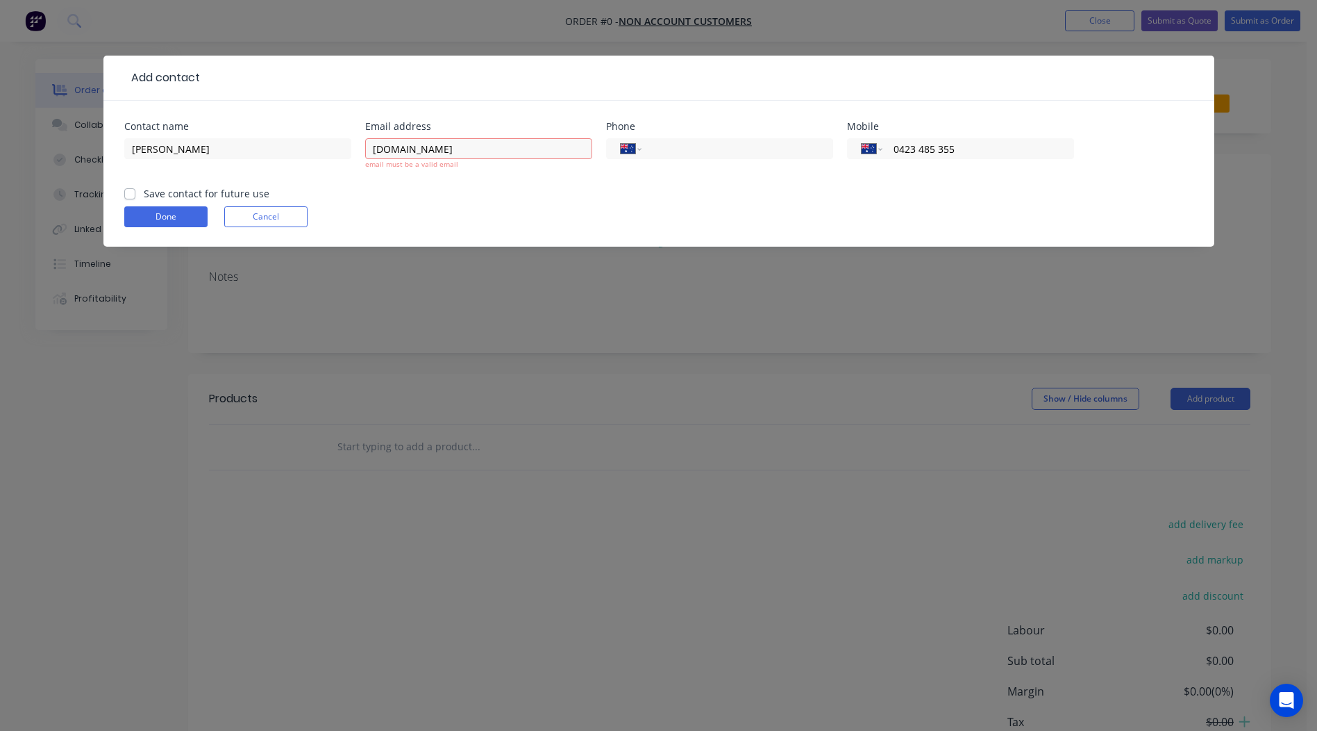
type input "0423 485 355"
click at [136, 192] on div "Save contact for future use" at bounding box center [196, 193] width 145 height 15
click at [144, 193] on label "Save contact for future use" at bounding box center [207, 193] width 126 height 15
click at [128, 193] on input "Save contact for future use" at bounding box center [129, 192] width 11 height 13
checkbox input "true"
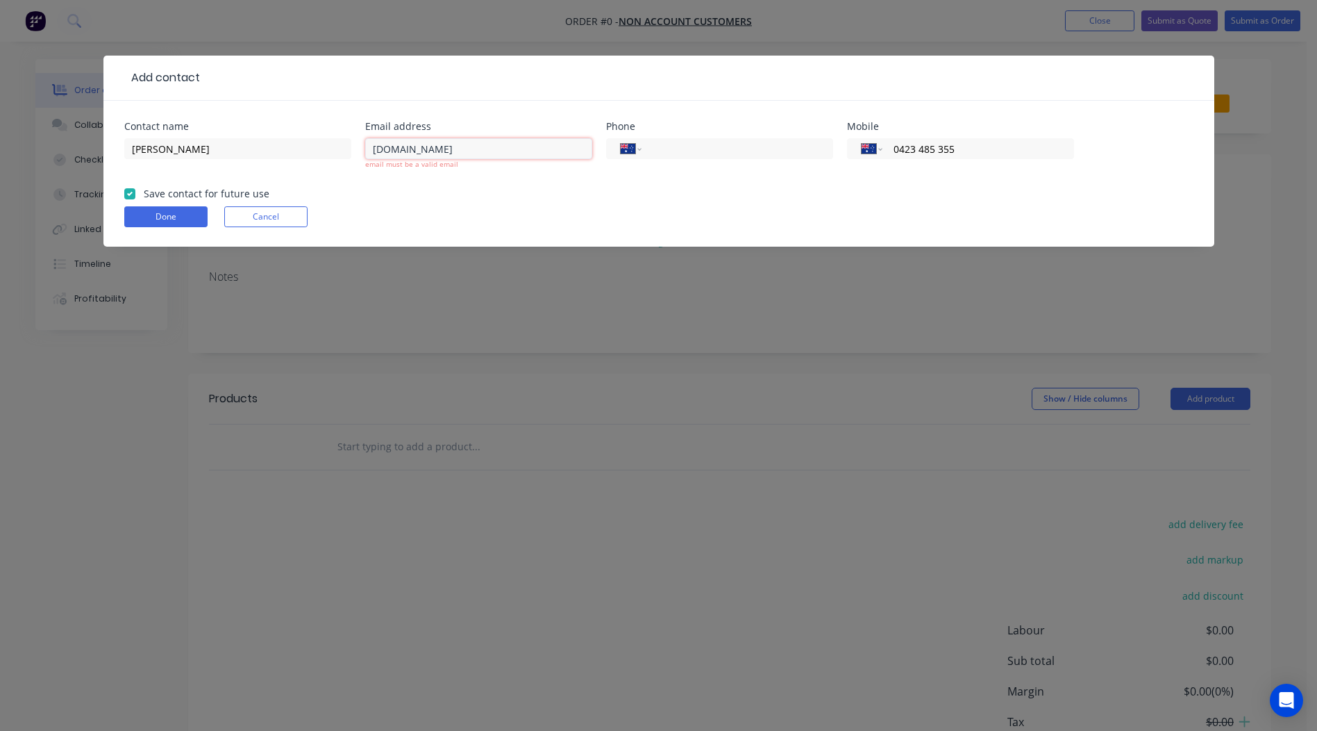
click at [433, 149] on input "[DOMAIN_NAME]" at bounding box center [478, 148] width 227 height 21
click at [498, 149] on input "[DOMAIN_NAME]" at bounding box center [478, 148] width 227 height 21
click at [433, 149] on input "[DOMAIN_NAME]" at bounding box center [478, 148] width 227 height 21
click at [372, 151] on input "[DOMAIN_NAME]" at bounding box center [478, 148] width 227 height 21
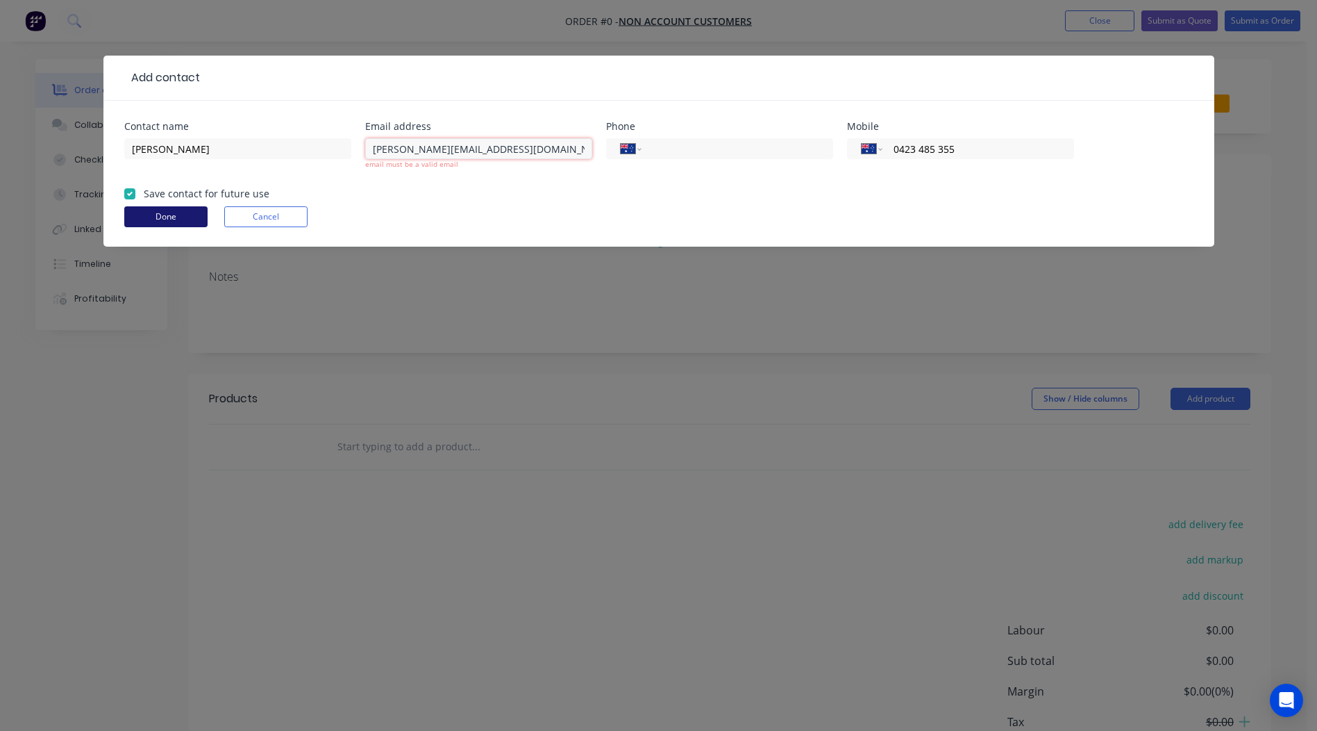
type input "[PERSON_NAME][EMAIL_ADDRESS][DOMAIN_NAME]"
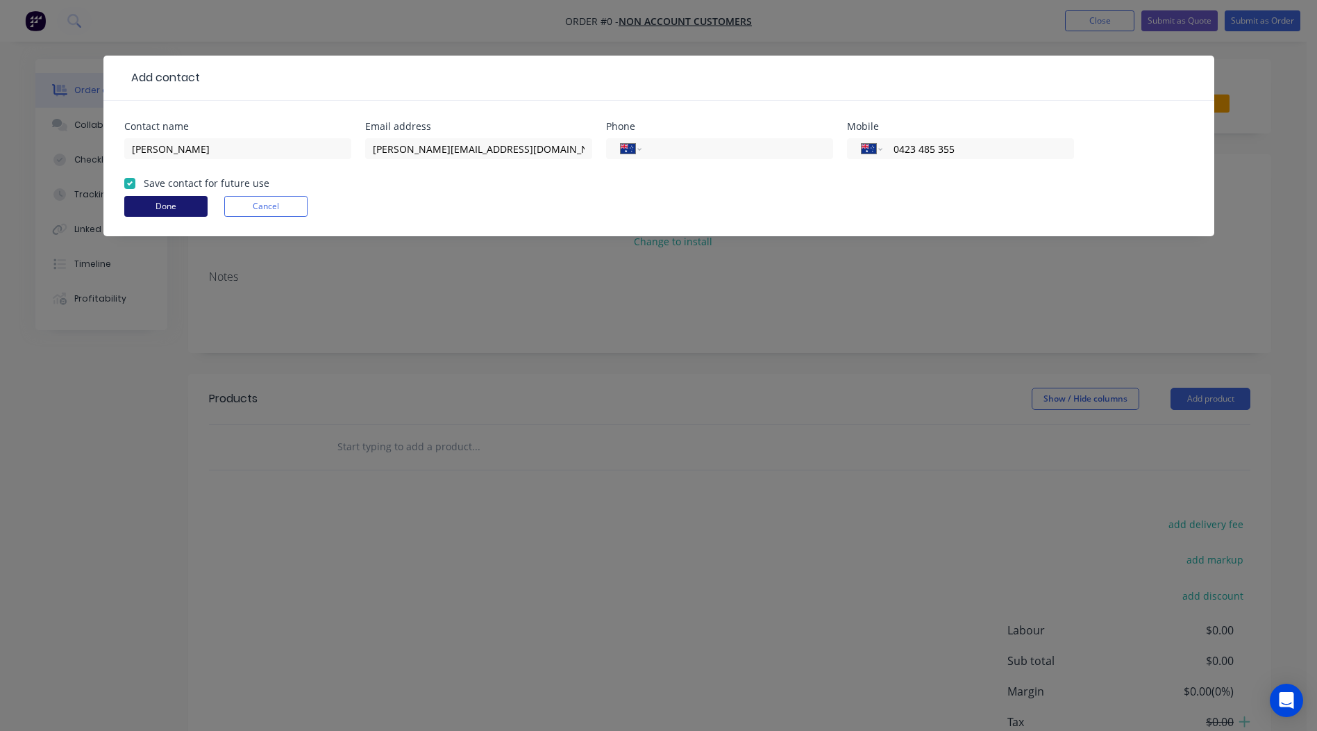
click at [178, 219] on form "Contact name [PERSON_NAME] address [PERSON_NAME][EMAIL_ADDRESS][DOMAIN_NAME] Ph…" at bounding box center [658, 179] width 1069 height 115
click at [169, 212] on button "Done" at bounding box center [165, 206] width 83 height 21
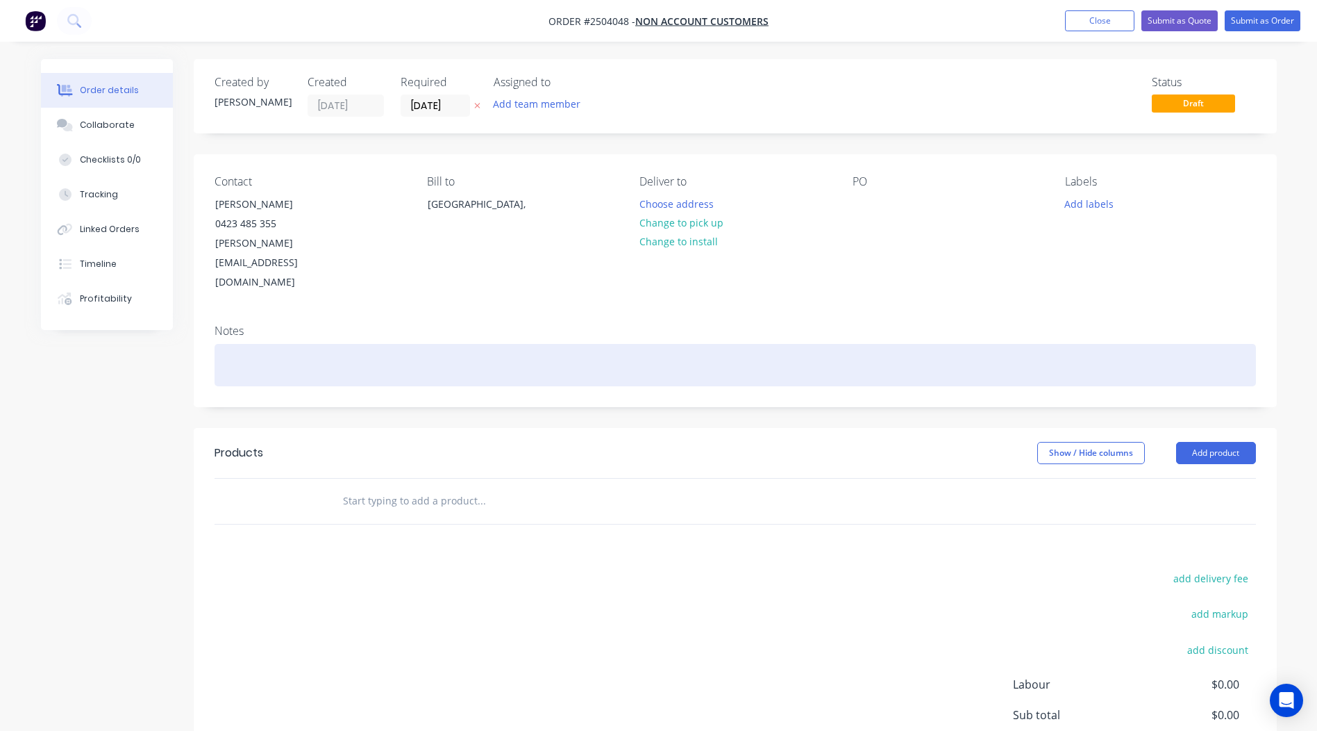
click at [264, 344] on div at bounding box center [736, 365] width 1042 height 42
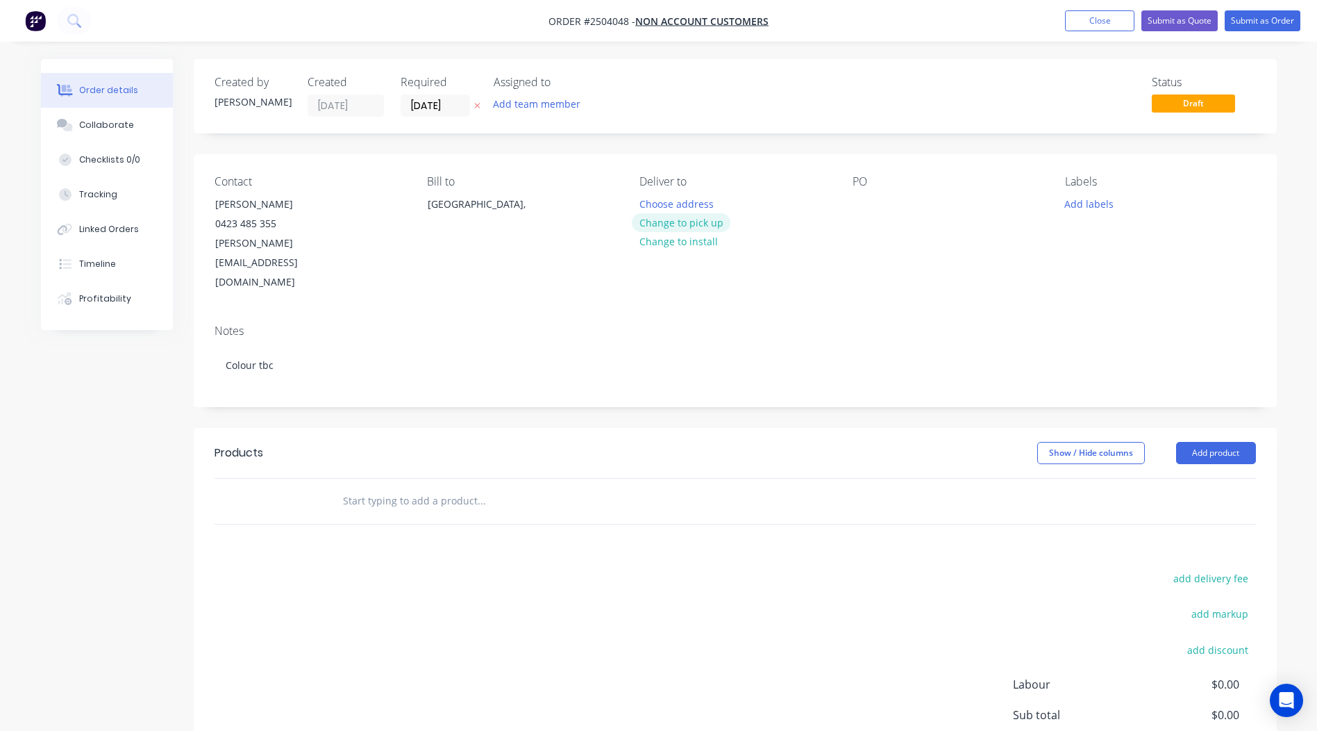
click at [707, 226] on button "Change to pick up" at bounding box center [681, 222] width 99 height 19
click at [871, 199] on div at bounding box center [864, 204] width 22 height 20
click at [987, 261] on div "Contact [PERSON_NAME] [PHONE_NUMBER] [PERSON_NAME][EMAIL_ADDRESS][DOMAIN_NAME] …" at bounding box center [735, 233] width 1083 height 159
click at [1086, 28] on button "Close" at bounding box center [1099, 20] width 69 height 21
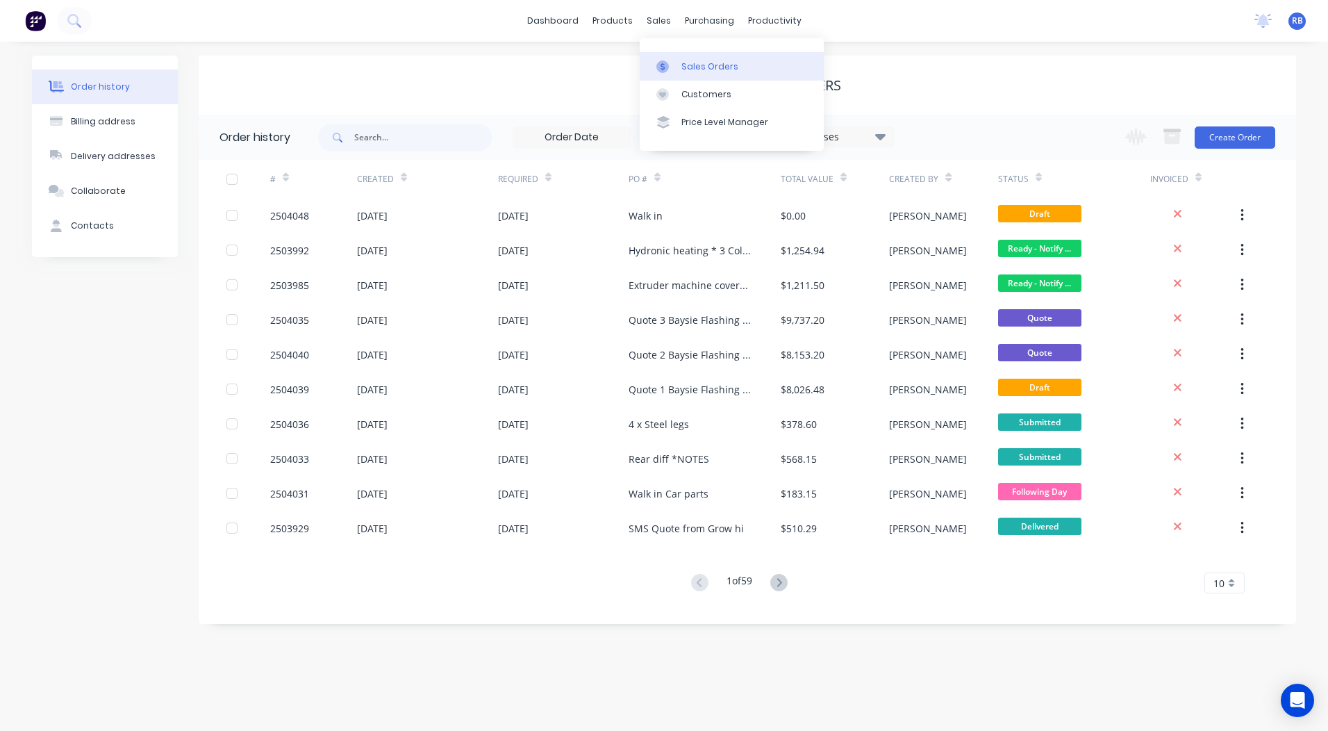
click at [683, 68] on div "Sales Orders" at bounding box center [709, 66] width 57 height 12
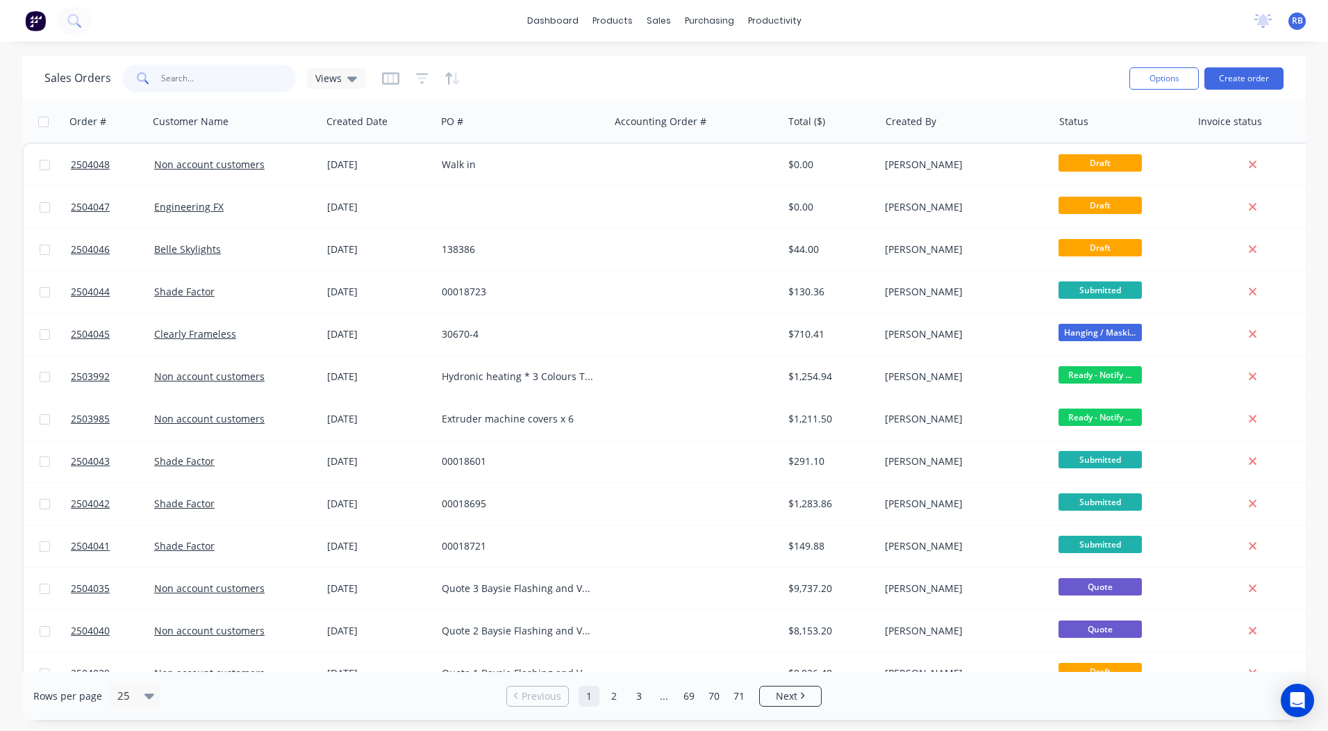
click at [226, 82] on input "text" at bounding box center [228, 79] width 135 height 28
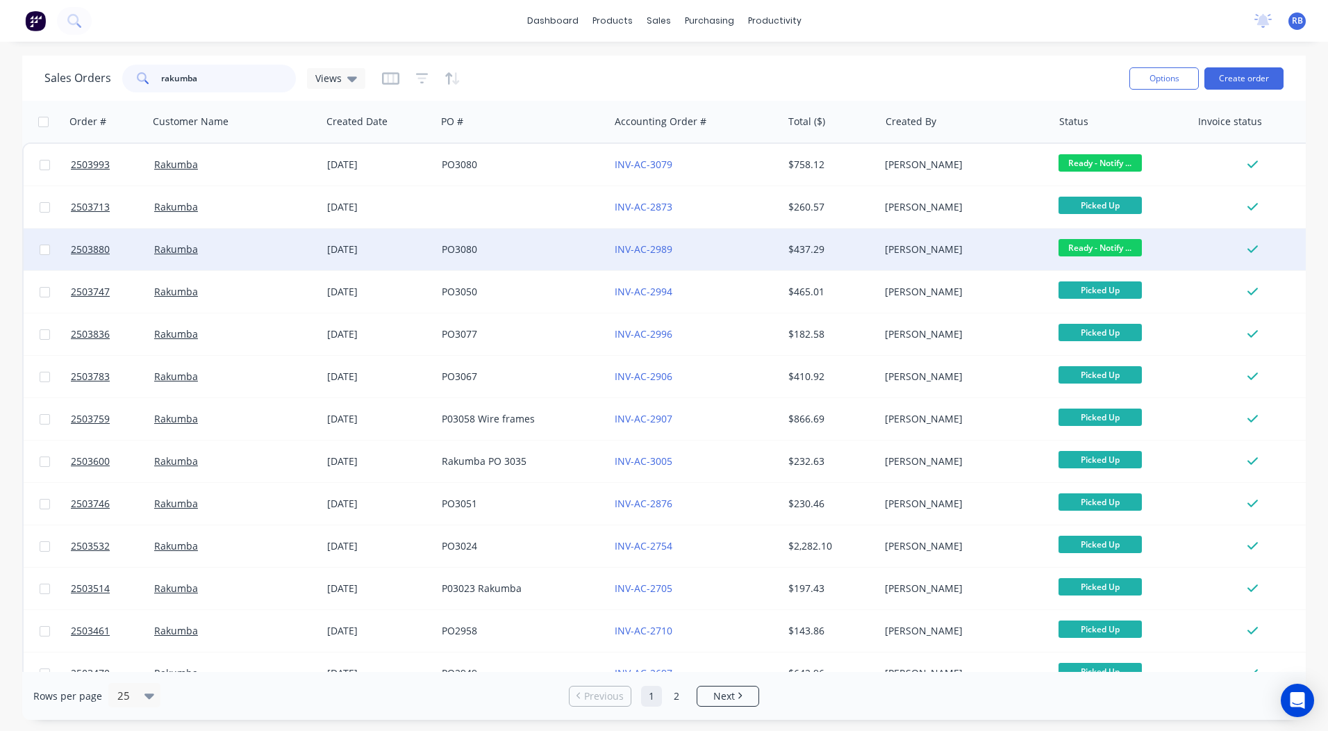
type input "rakumba"
click at [862, 251] on div "$437.29" at bounding box center [828, 249] width 81 height 14
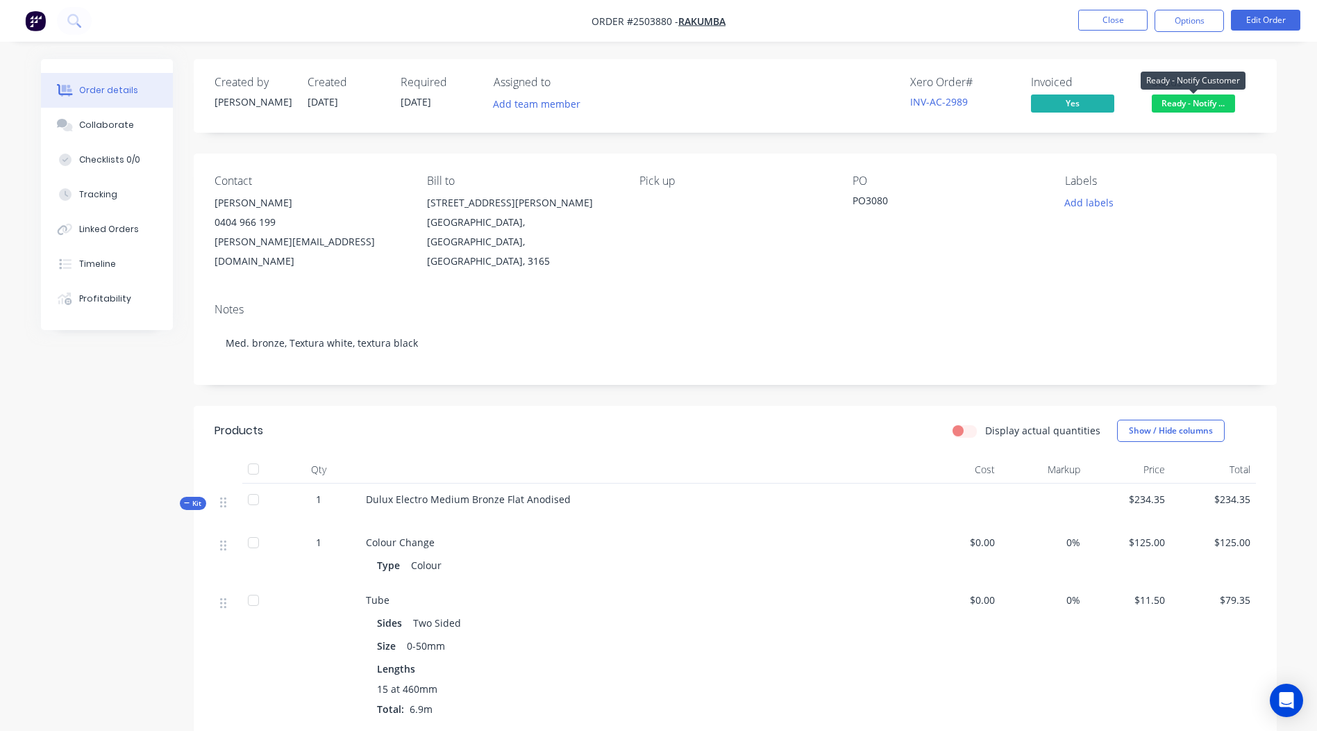
click at [1182, 94] on span "Ready - Notify ..." at bounding box center [1193, 102] width 83 height 17
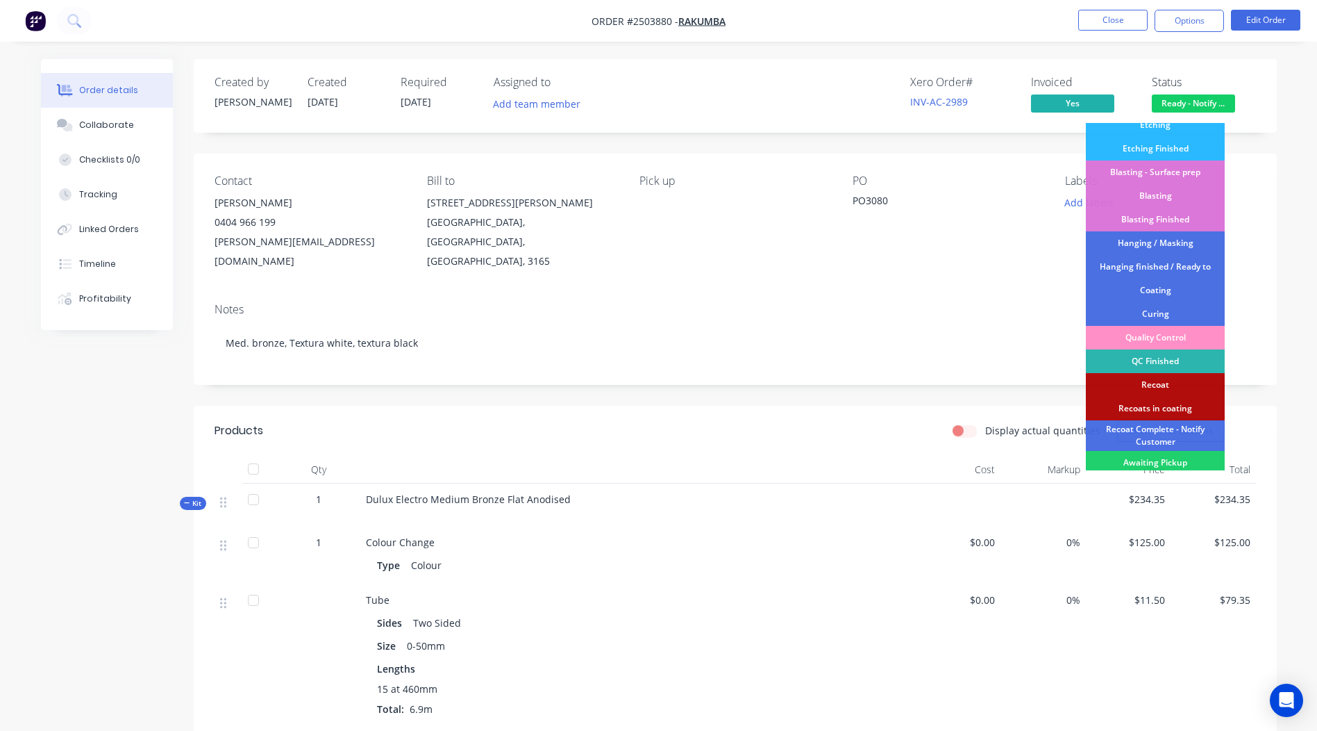
scroll to position [297, 0]
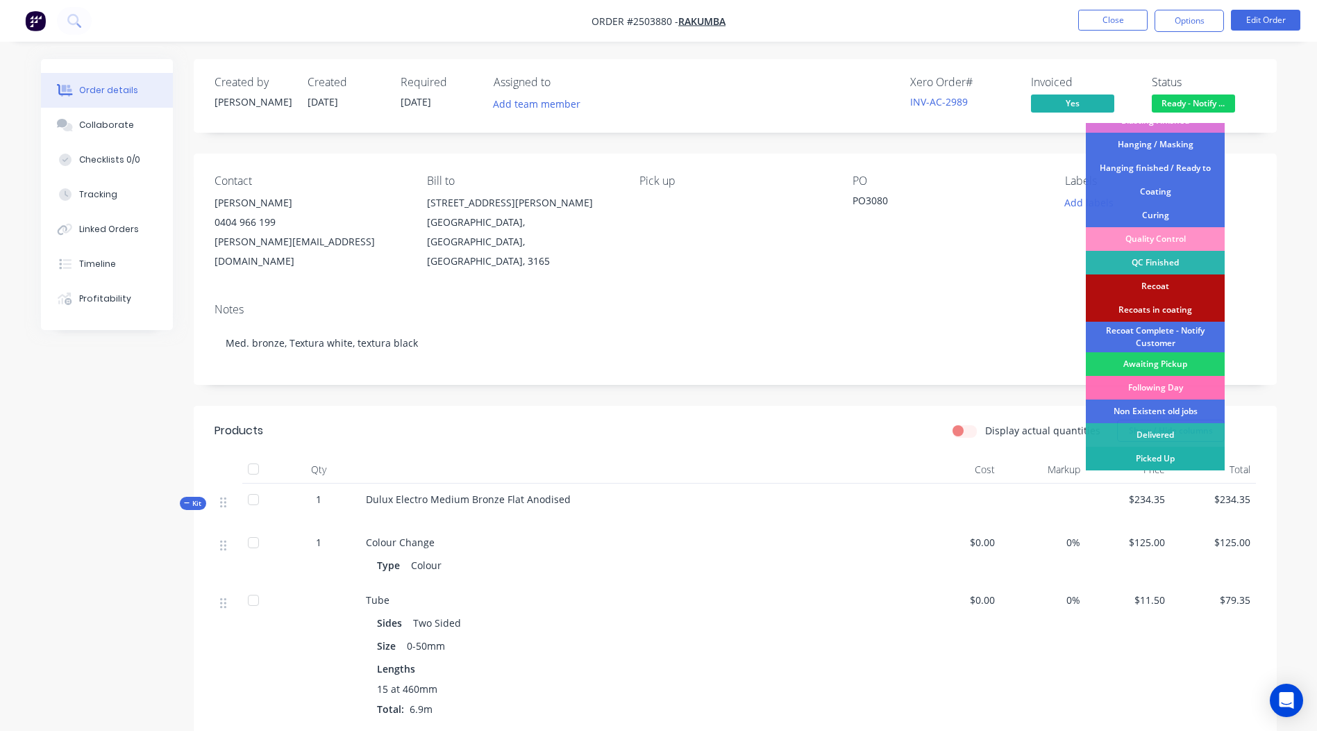
click at [1159, 462] on div "Picked Up" at bounding box center [1155, 458] width 139 height 24
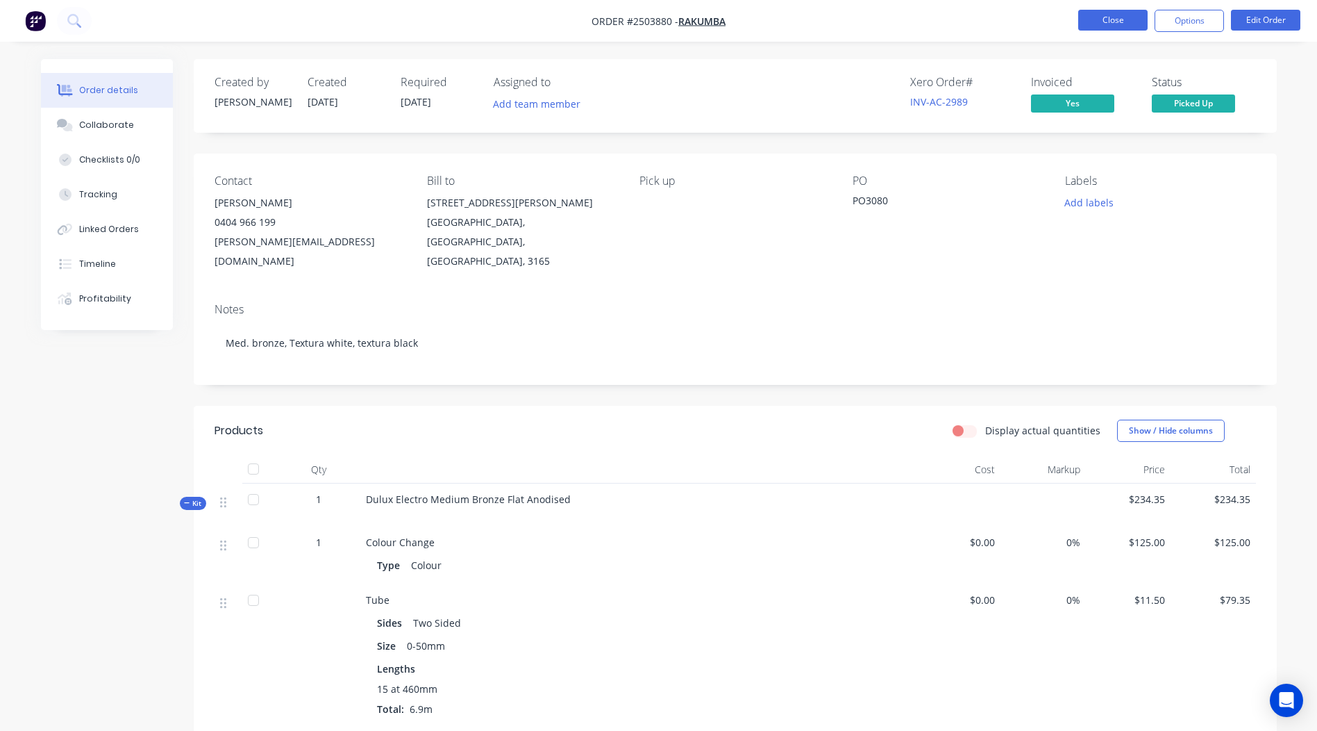
click at [1103, 20] on button "Close" at bounding box center [1112, 20] width 69 height 21
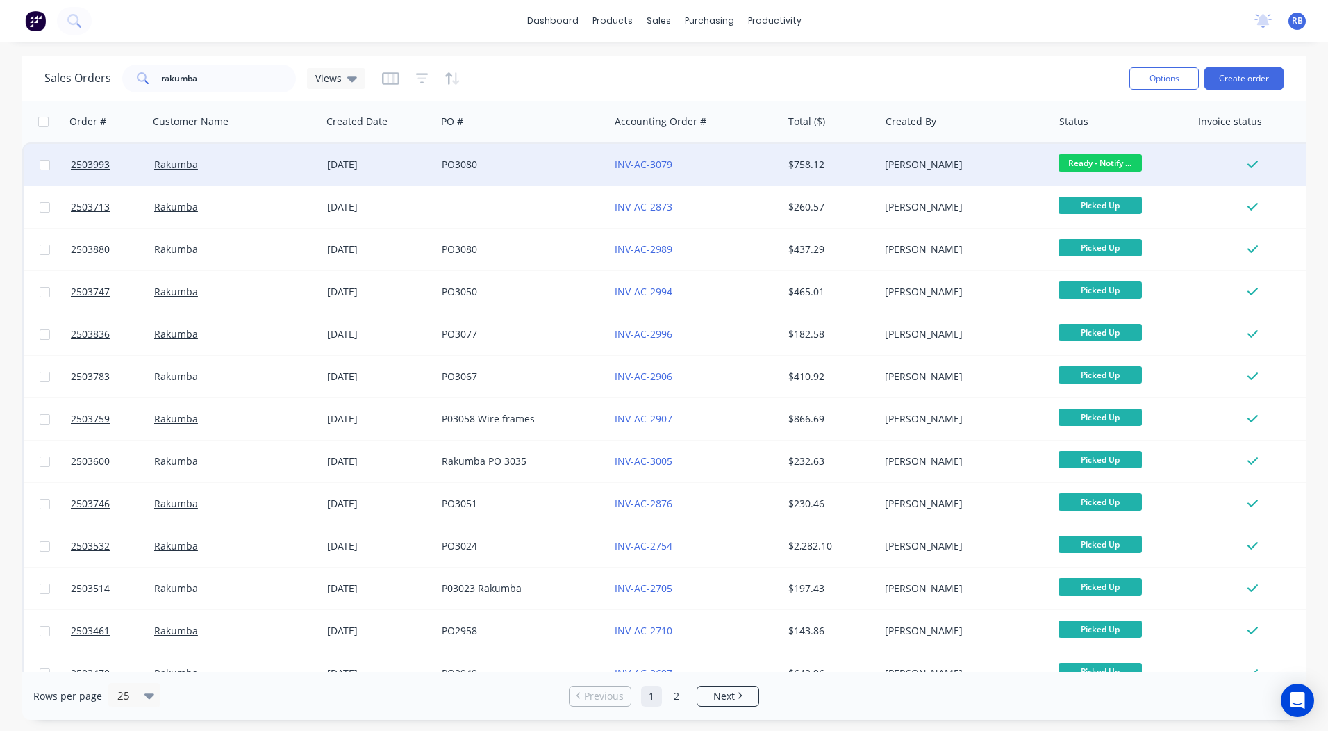
click at [999, 177] on div "[PERSON_NAME]" at bounding box center [965, 165] width 173 height 42
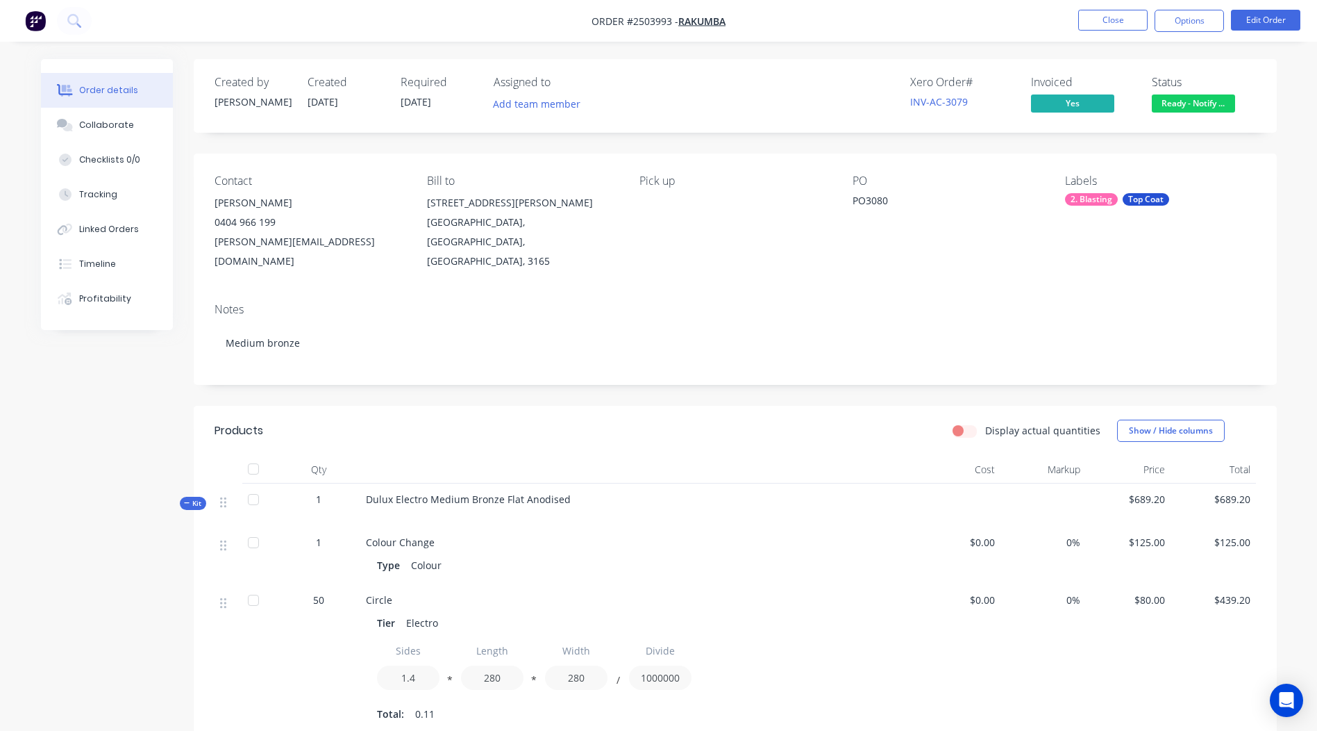
click at [1200, 99] on span "Ready - Notify ..." at bounding box center [1193, 102] width 83 height 17
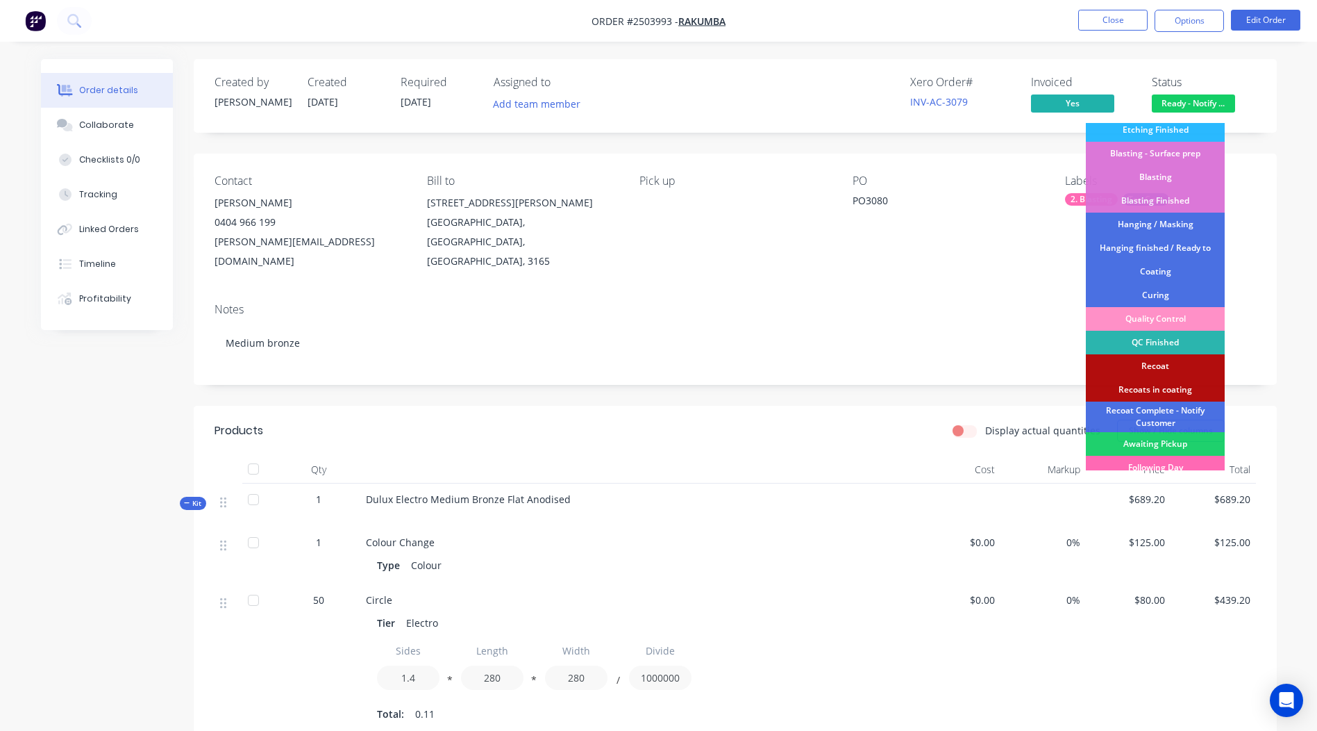
scroll to position [297, 0]
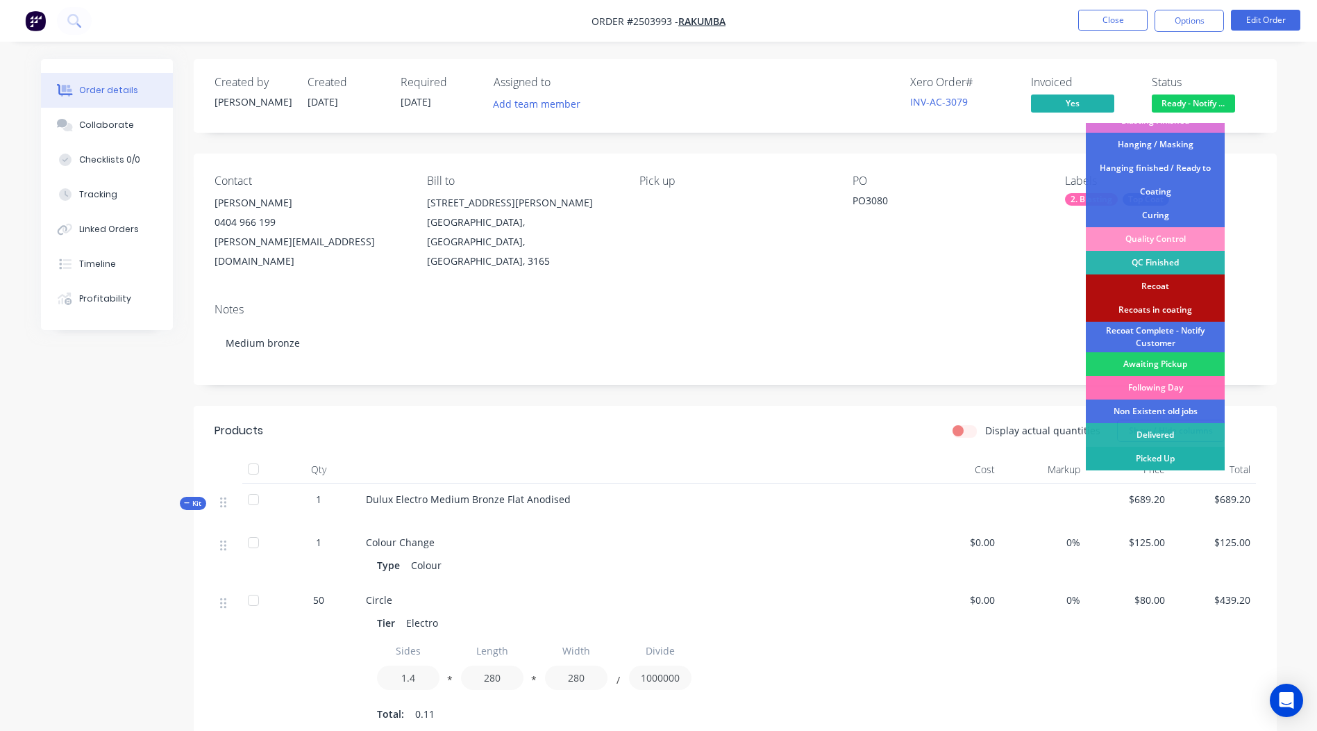
click at [1179, 456] on div "Picked Up" at bounding box center [1155, 458] width 139 height 24
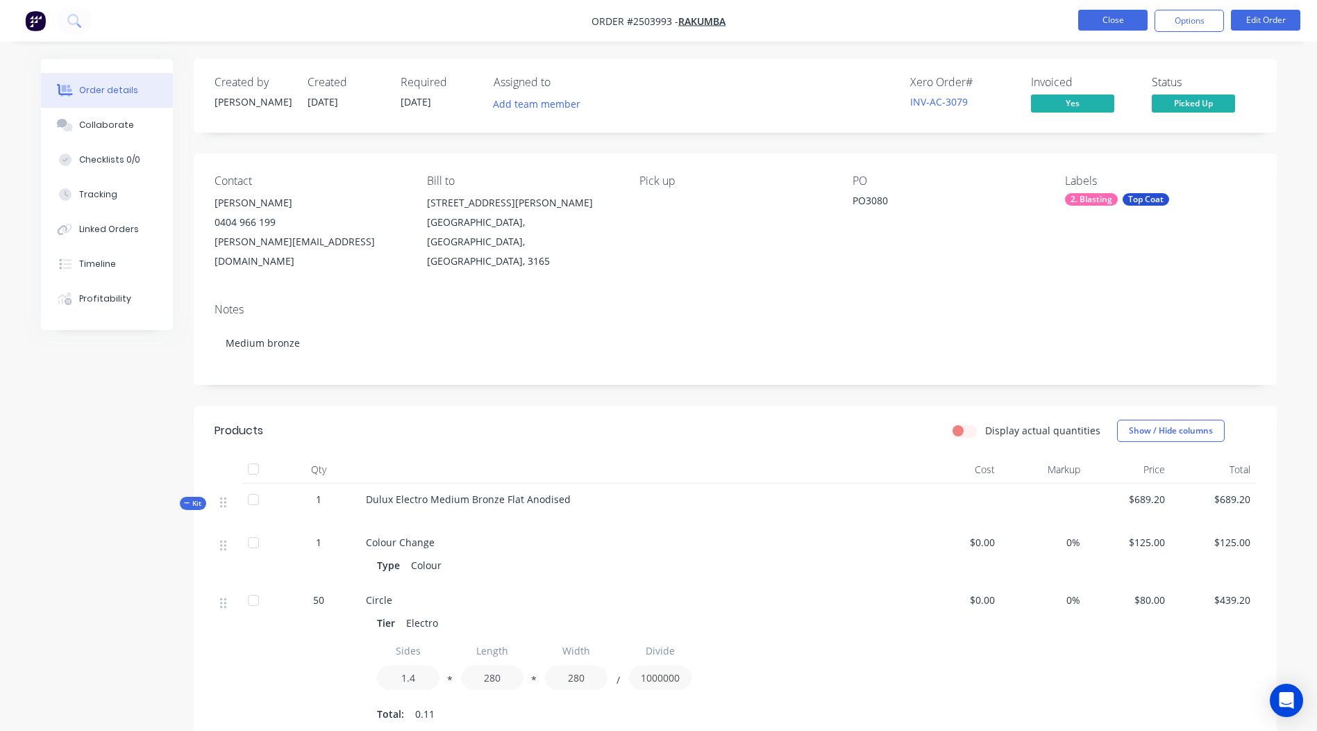
click at [1115, 17] on button "Close" at bounding box center [1112, 20] width 69 height 21
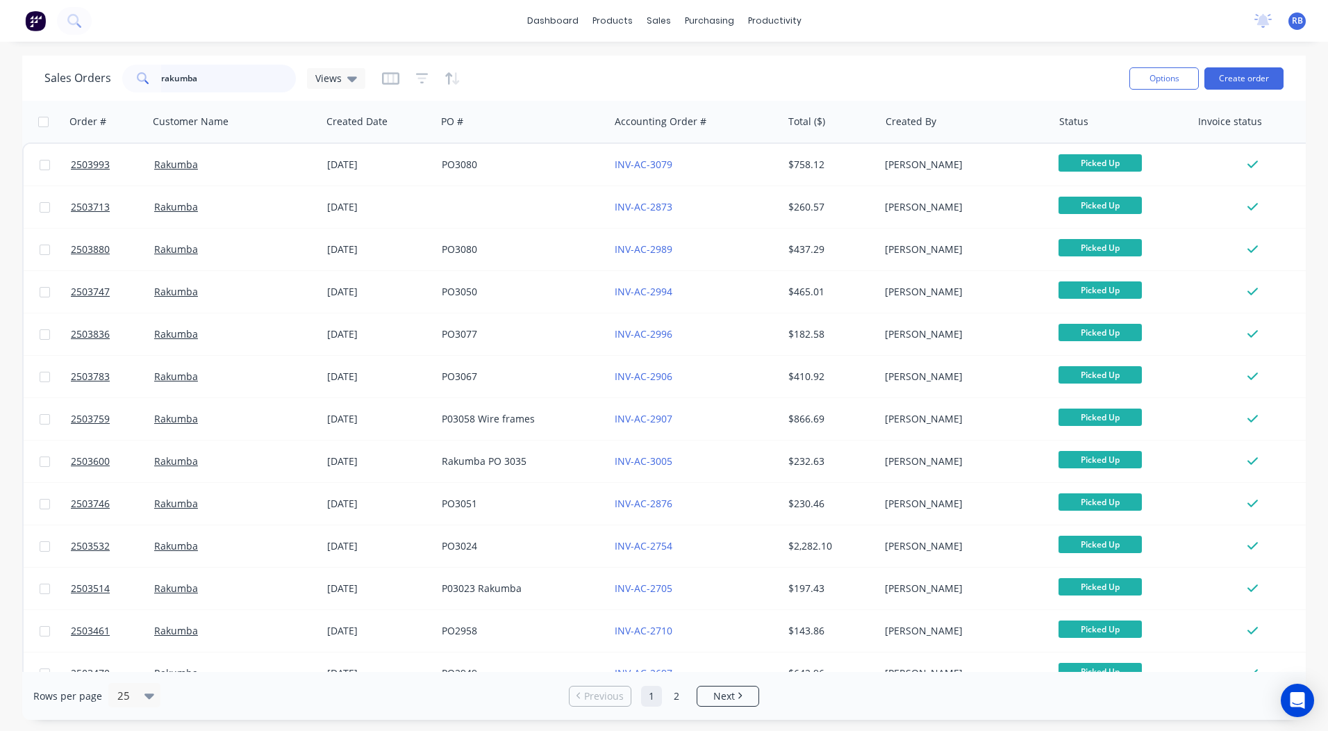
click at [0, 109] on html "dashboard products sales purchasing productivity dashboard products Product Cat…" at bounding box center [664, 365] width 1328 height 731
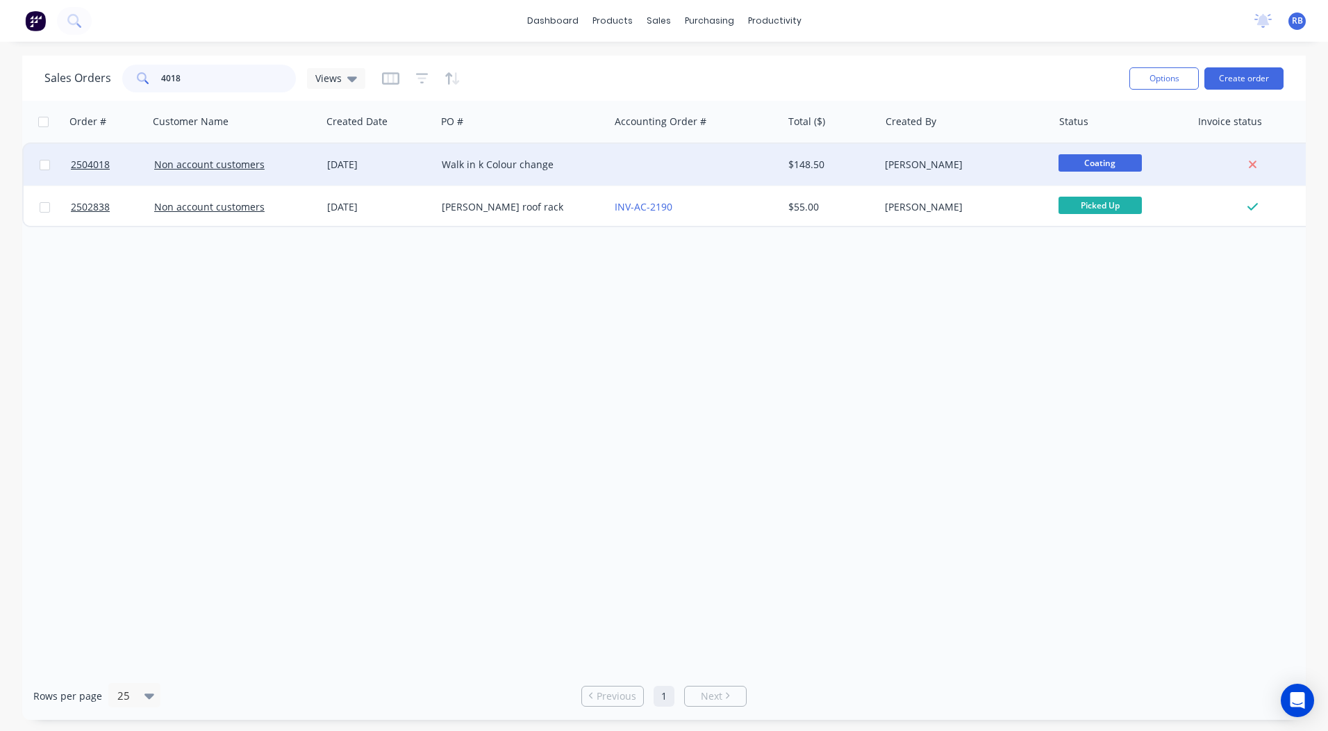
type input "4018"
click at [780, 159] on div at bounding box center [695, 165] width 173 height 42
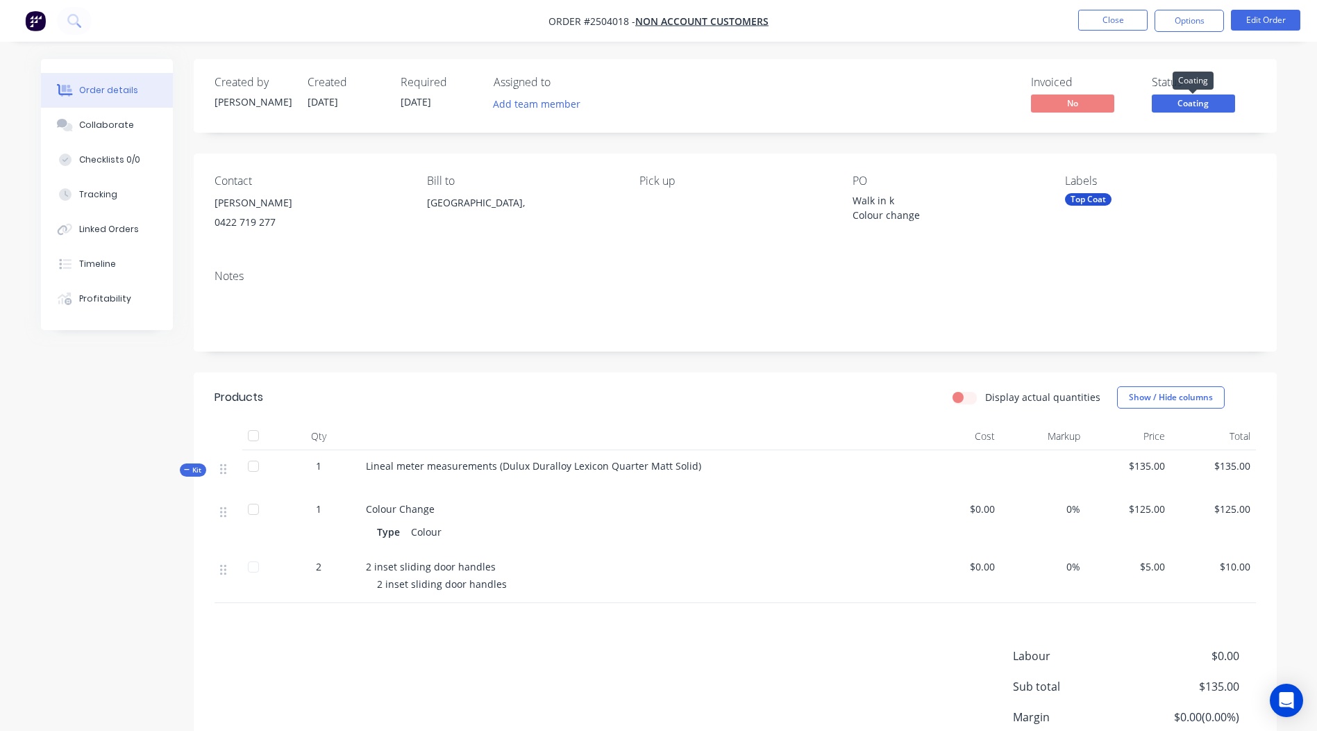
click at [1210, 108] on span "Coating" at bounding box center [1193, 102] width 83 height 17
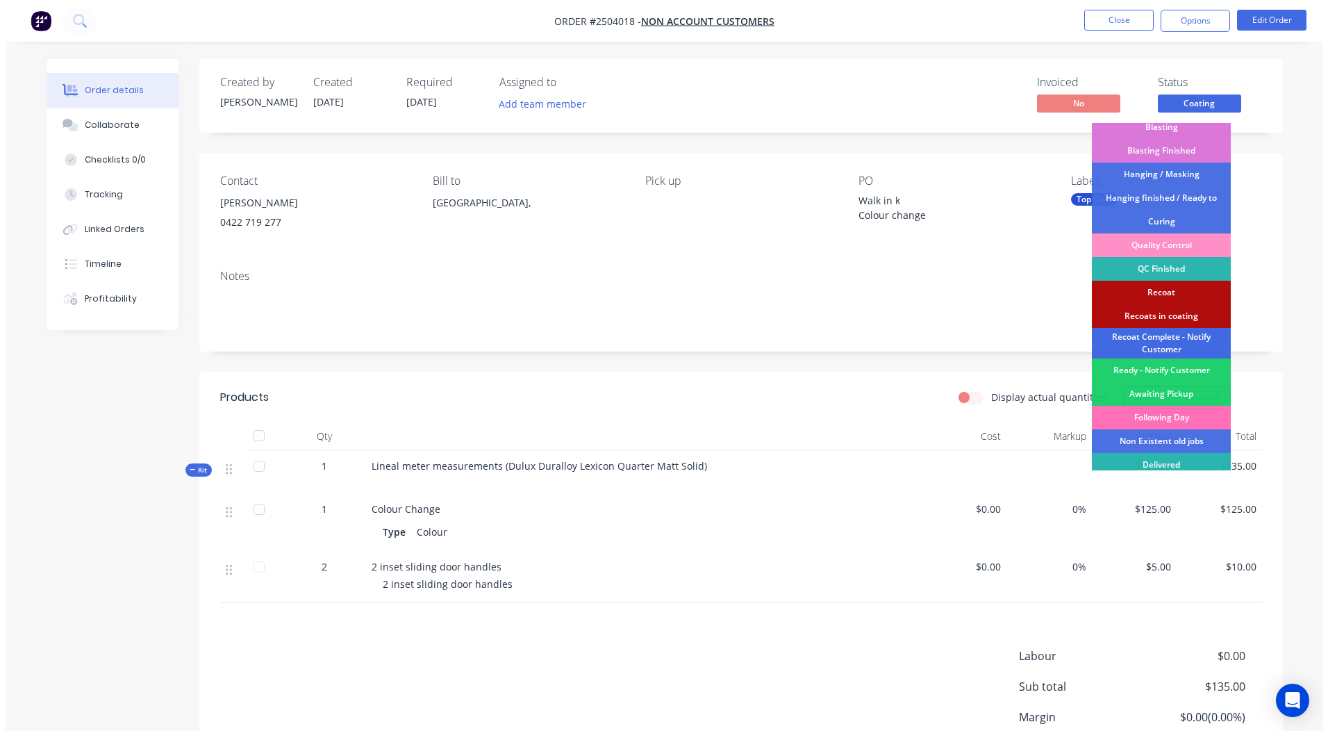
scroll to position [297, 0]
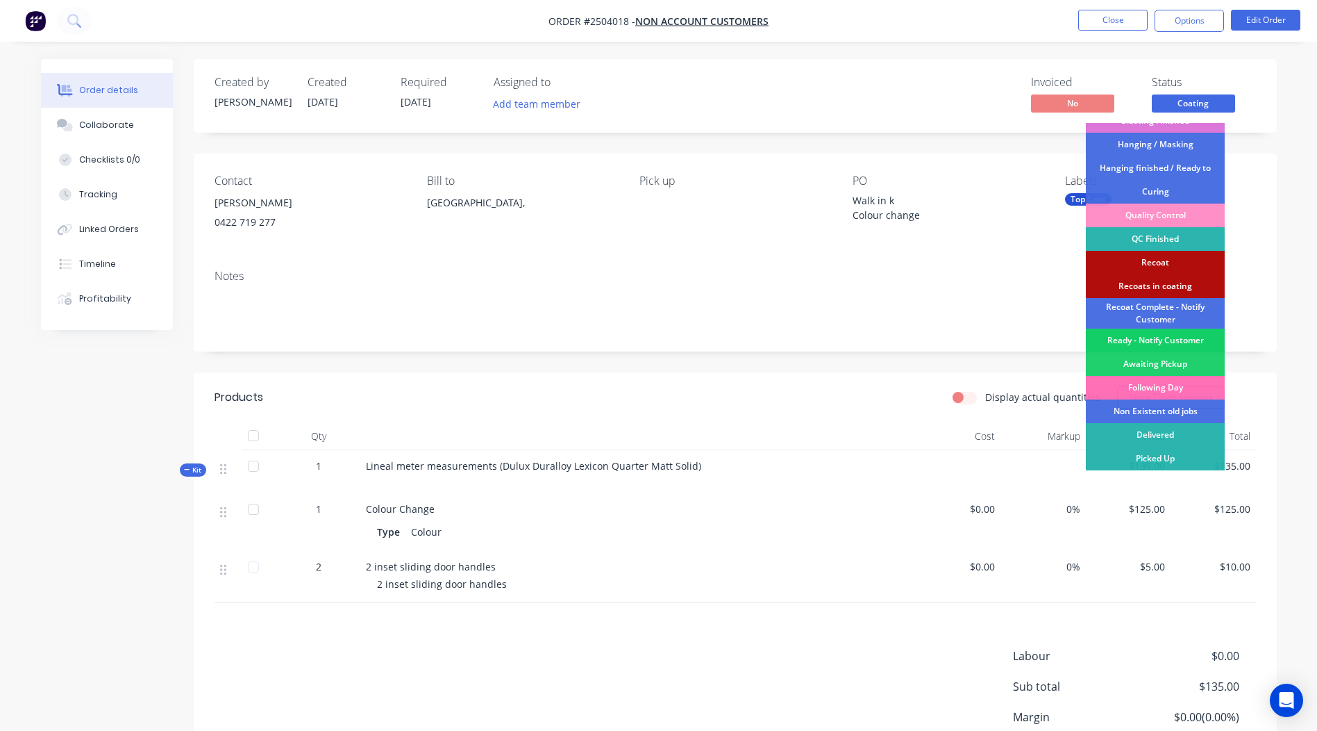
click at [1163, 343] on div "Ready - Notify Customer" at bounding box center [1155, 340] width 139 height 24
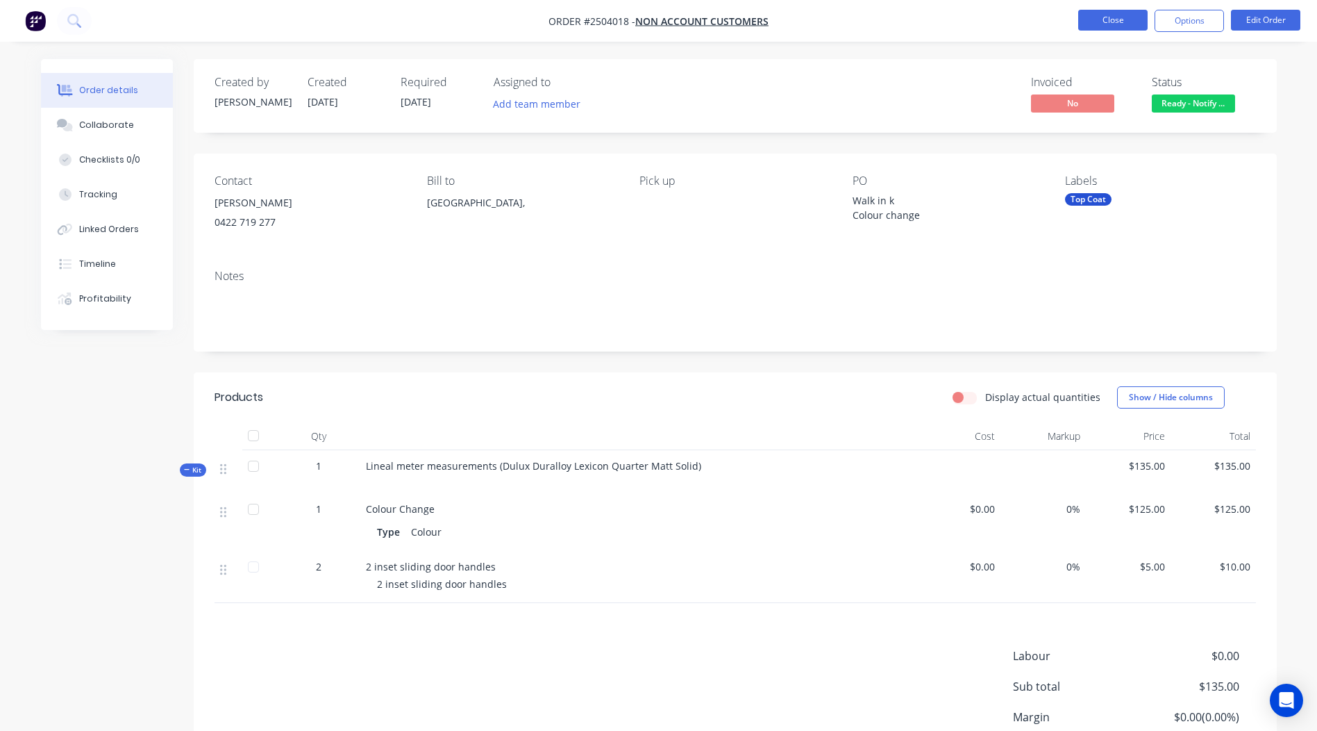
click at [1137, 22] on button "Close" at bounding box center [1112, 20] width 69 height 21
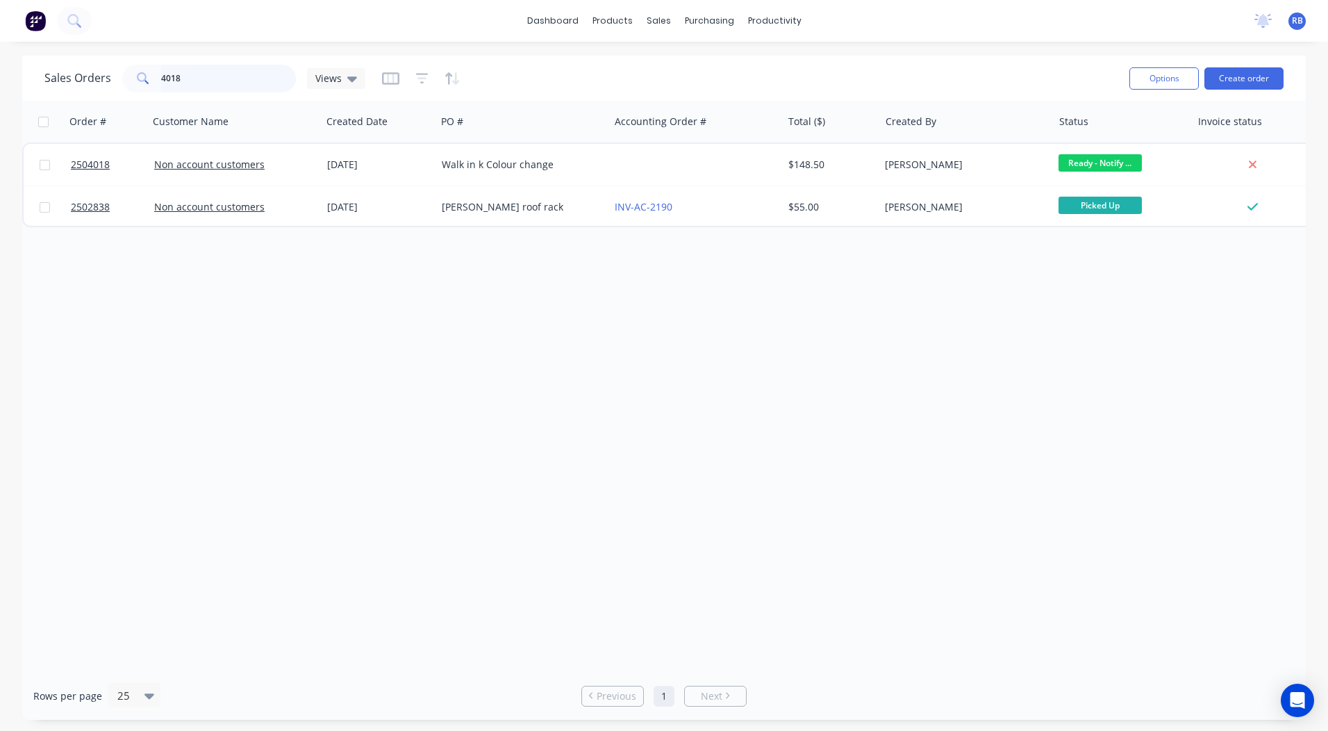
click at [0, 82] on html "dashboard products sales purchasing productivity dashboard products Product Cat…" at bounding box center [664, 365] width 1328 height 731
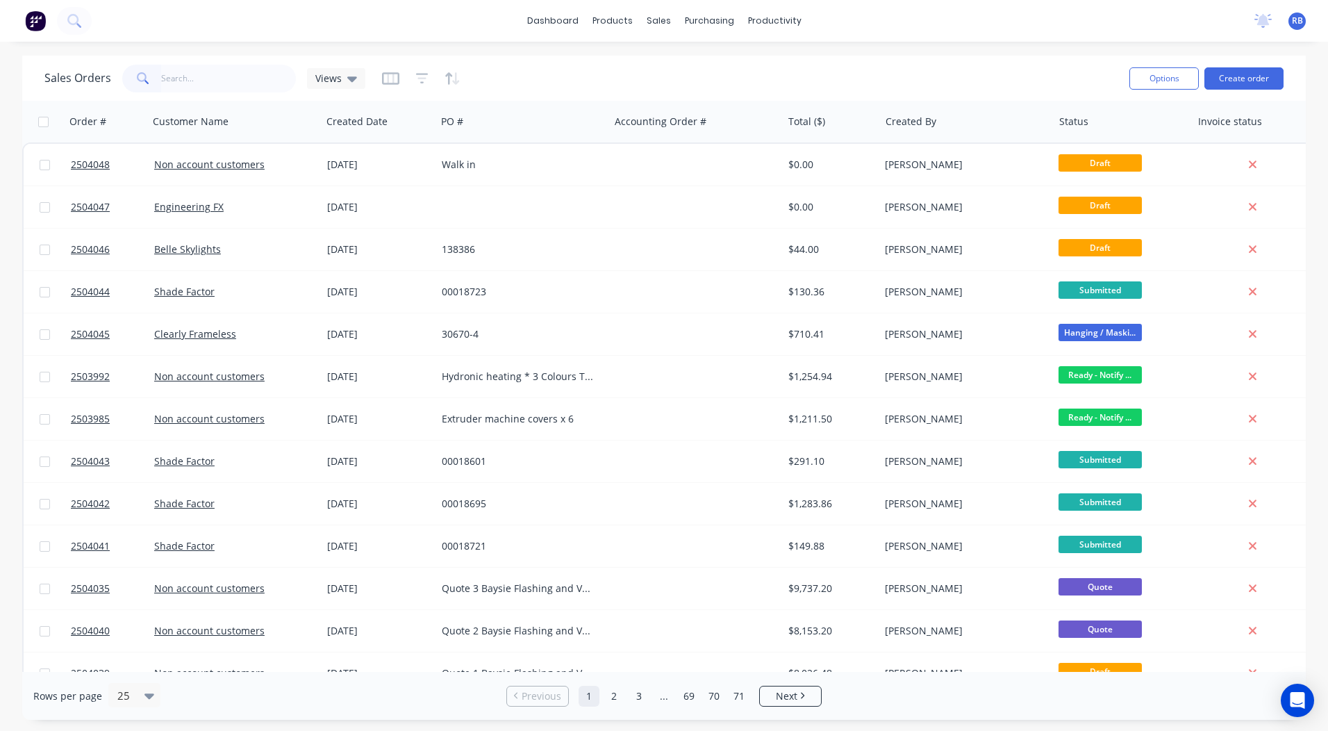
click at [646, 76] on div "Sales Orders Views" at bounding box center [581, 78] width 1074 height 34
